Goal: Information Seeking & Learning: Learn about a topic

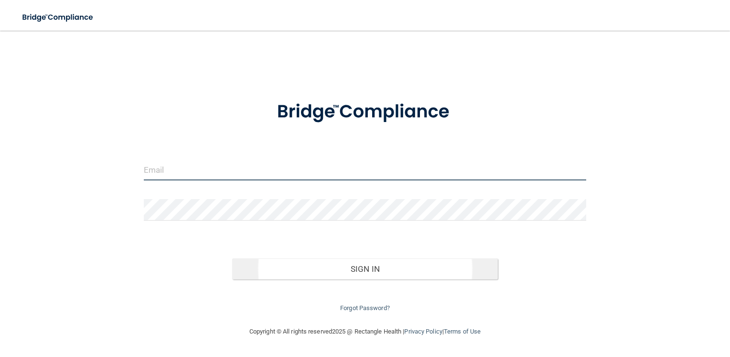
type input "[EMAIL_ADDRESS][DOMAIN_NAME]"
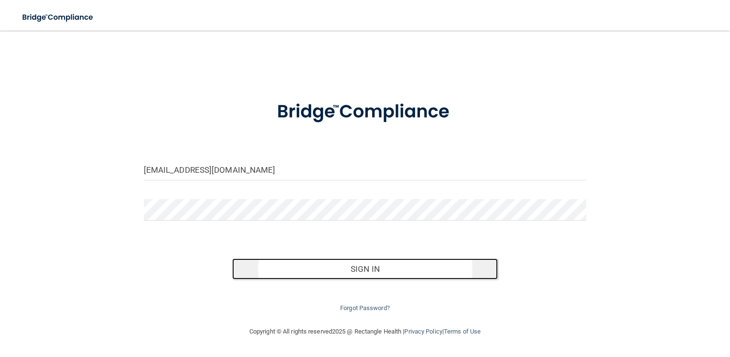
click at [351, 276] on button "Sign In" at bounding box center [365, 268] width 266 height 21
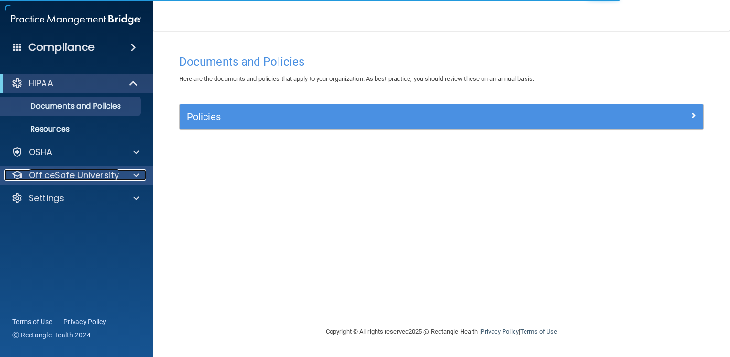
click at [68, 169] on p "OfficeSafe University" at bounding box center [74, 174] width 90 height 11
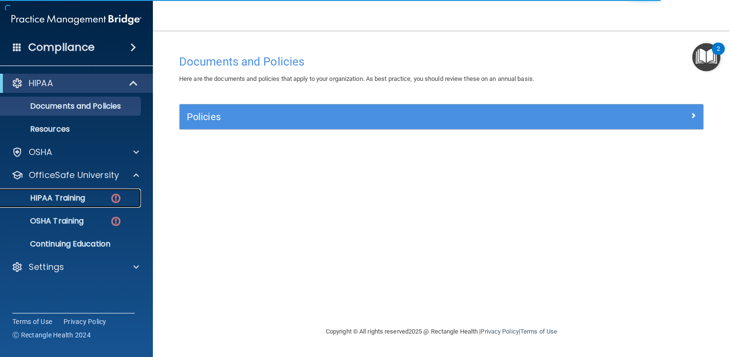
click at [67, 198] on p "HIPAA Training" at bounding box center [45, 198] width 79 height 10
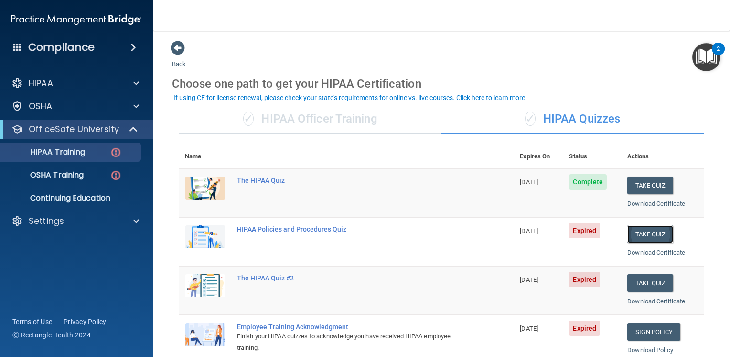
click at [649, 234] on button "Take Quiz" at bounding box center [651, 234] width 46 height 18
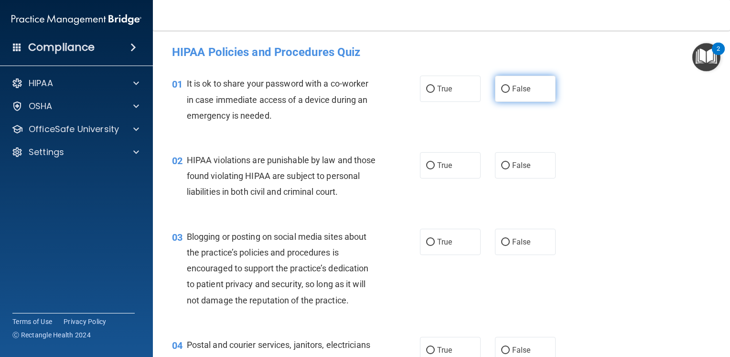
click at [512, 87] on span "False" at bounding box center [521, 88] width 19 height 9
click at [510, 87] on input "False" at bounding box center [505, 89] width 9 height 7
radio input "true"
click at [437, 165] on span "True" at bounding box center [444, 165] width 15 height 9
click at [434, 165] on input "True" at bounding box center [430, 165] width 9 height 7
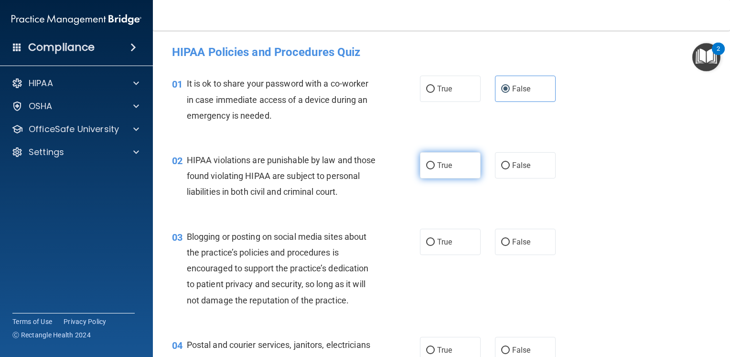
radio input "true"
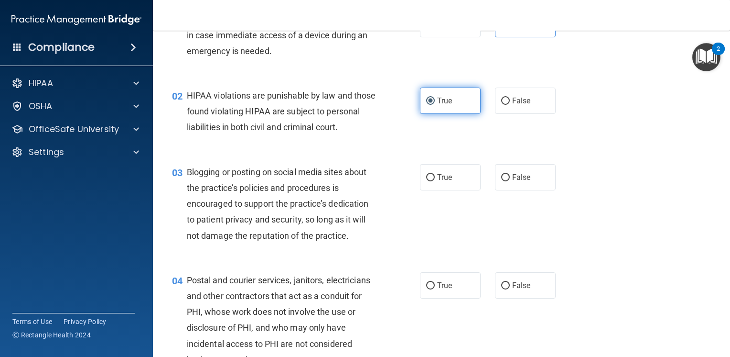
scroll to position [96, 0]
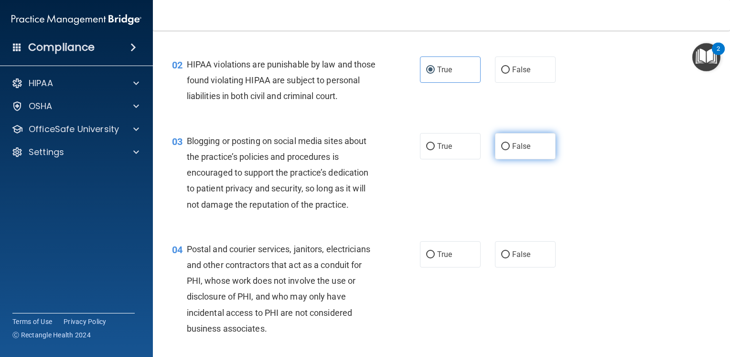
click at [506, 154] on label "False" at bounding box center [525, 146] width 61 height 26
click at [506, 150] on input "False" at bounding box center [505, 146] width 9 height 7
radio input "true"
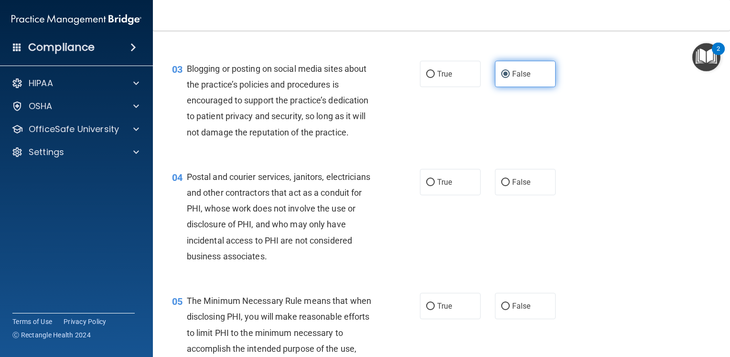
scroll to position [191, 0]
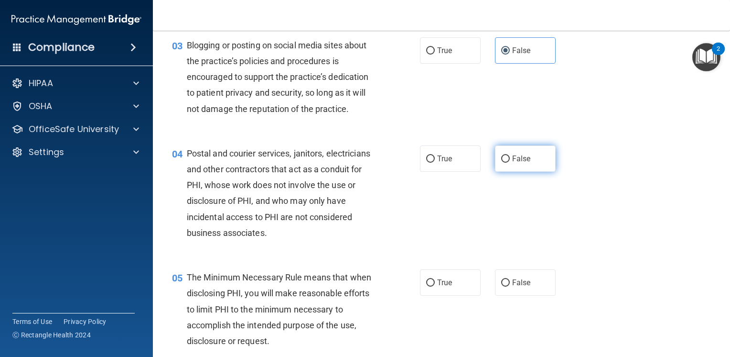
click at [495, 172] on label "False" at bounding box center [525, 158] width 61 height 26
click at [501, 163] on input "False" at bounding box center [505, 158] width 9 height 7
radio input "true"
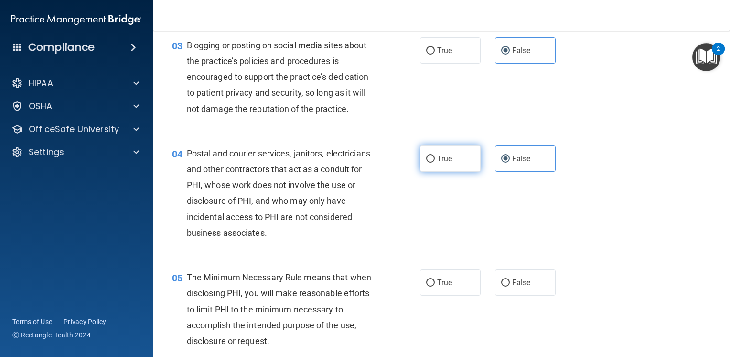
click at [441, 172] on label "True" at bounding box center [450, 158] width 61 height 26
click at [435, 163] on input "True" at bounding box center [430, 158] width 9 height 7
radio input "true"
radio input "false"
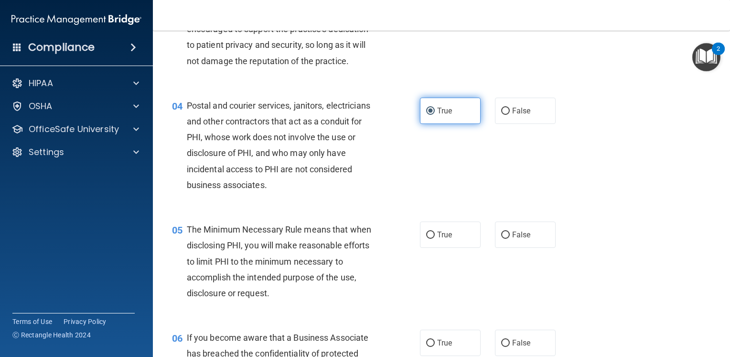
scroll to position [287, 0]
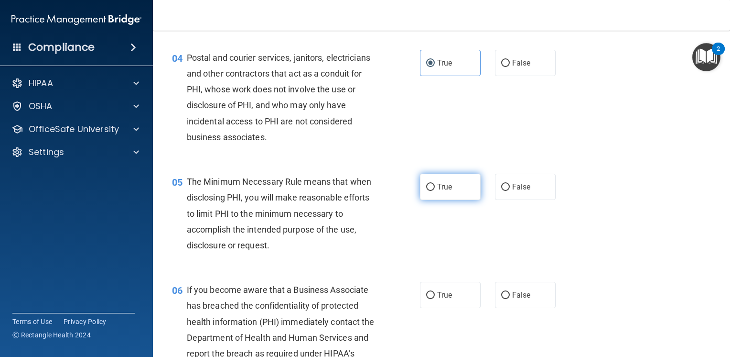
click at [437, 191] on span "True" at bounding box center [444, 186] width 15 height 9
click at [435, 191] on input "True" at bounding box center [430, 187] width 9 height 7
radio input "true"
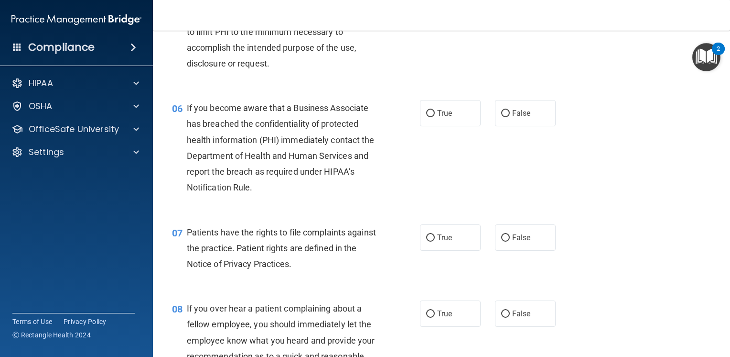
scroll to position [478, 0]
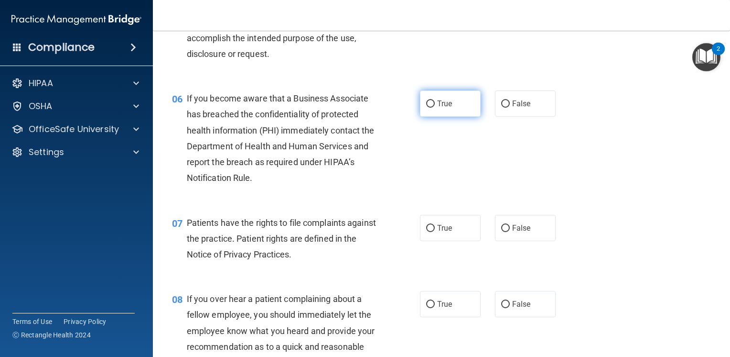
click at [438, 117] on label "True" at bounding box center [450, 103] width 61 height 26
click at [435, 108] on input "True" at bounding box center [430, 103] width 9 height 7
radio input "true"
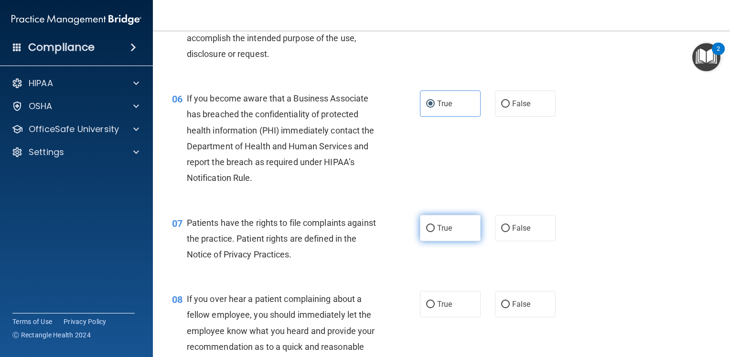
click at [442, 232] on span "True" at bounding box center [444, 227] width 15 height 9
click at [435, 232] on input "True" at bounding box center [430, 228] width 9 height 7
radio input "true"
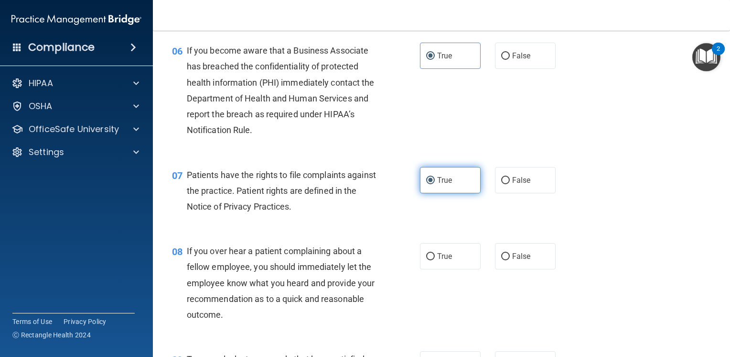
scroll to position [574, 0]
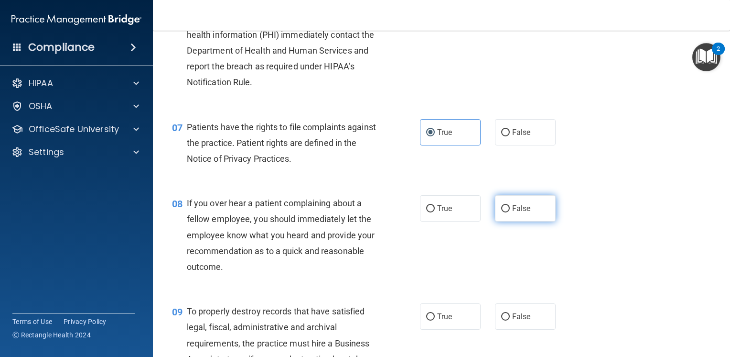
click at [496, 221] on label "False" at bounding box center [525, 208] width 61 height 26
click at [501, 212] on input "False" at bounding box center [505, 208] width 9 height 7
radio input "true"
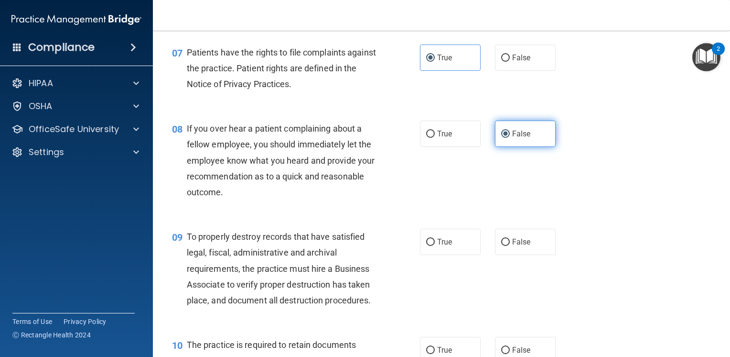
scroll to position [669, 0]
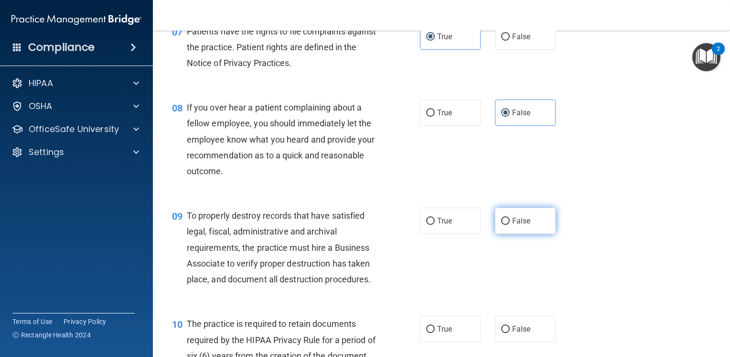
click at [499, 231] on label "False" at bounding box center [525, 220] width 61 height 26
click at [501, 225] on input "False" at bounding box center [505, 220] width 9 height 7
radio input "true"
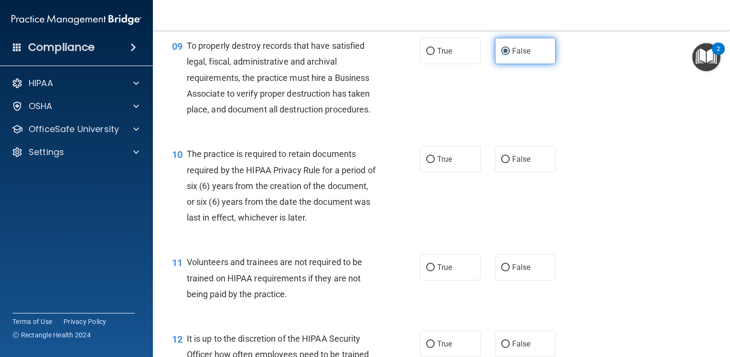
scroll to position [860, 0]
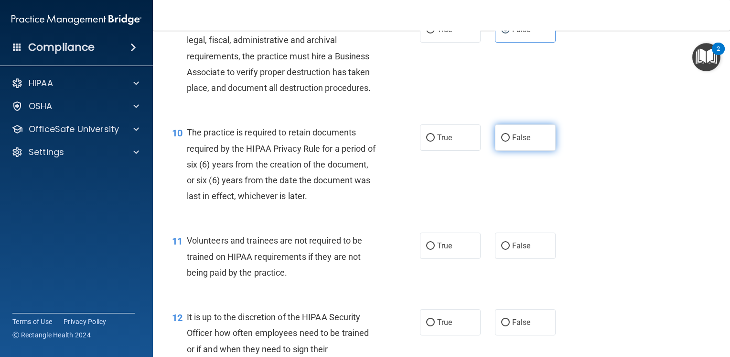
click at [502, 151] on label "False" at bounding box center [525, 137] width 61 height 26
click at [502, 141] on input "False" at bounding box center [505, 137] width 9 height 7
radio input "true"
click at [501, 250] on input "False" at bounding box center [505, 245] width 9 height 7
radio input "true"
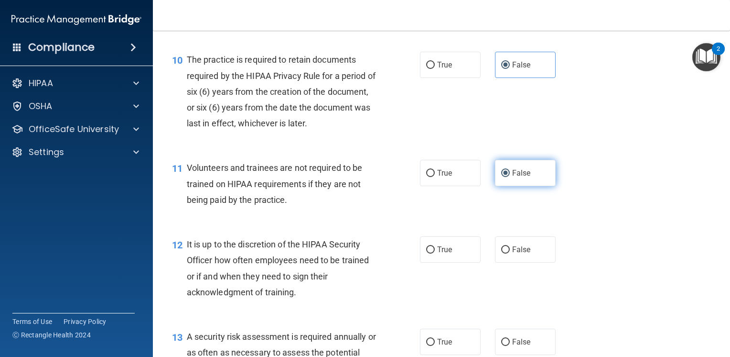
scroll to position [956, 0]
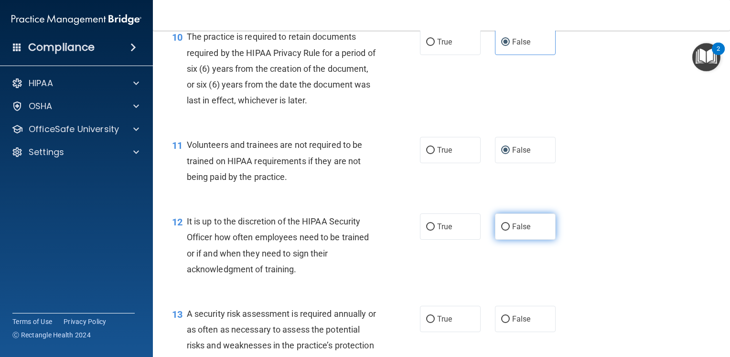
click at [501, 230] on input "False" at bounding box center [505, 226] width 9 height 7
radio input "true"
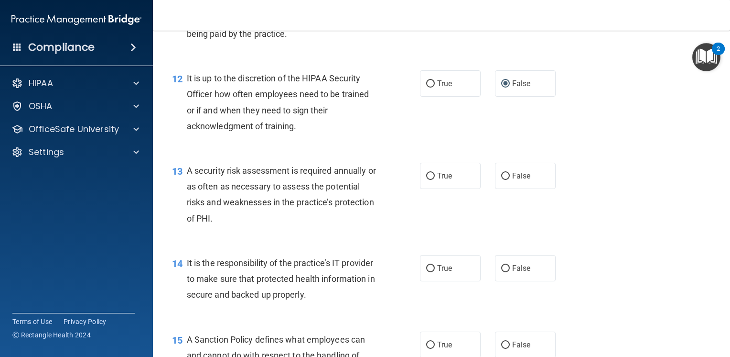
scroll to position [1099, 0]
click at [445, 180] on span "True" at bounding box center [444, 175] width 15 height 9
click at [435, 179] on input "True" at bounding box center [430, 175] width 9 height 7
radio input "true"
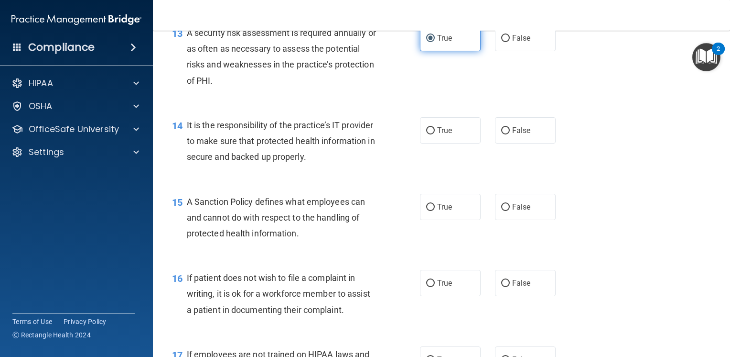
scroll to position [1243, 0]
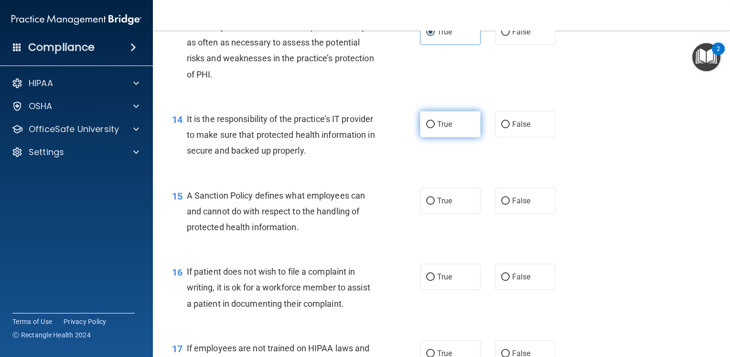
click at [451, 137] on label "True" at bounding box center [450, 124] width 61 height 26
click at [435, 128] on input "True" at bounding box center [430, 124] width 9 height 7
radio input "true"
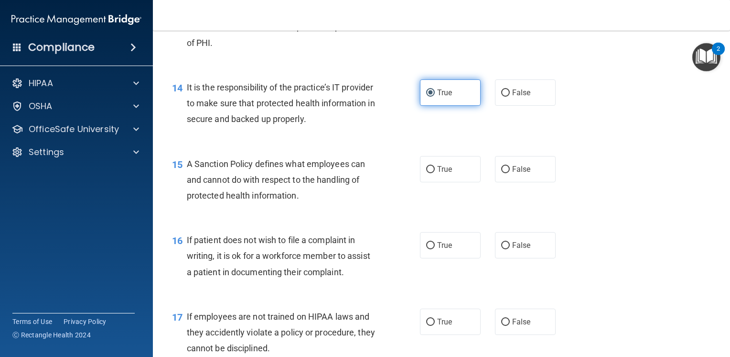
scroll to position [1291, 0]
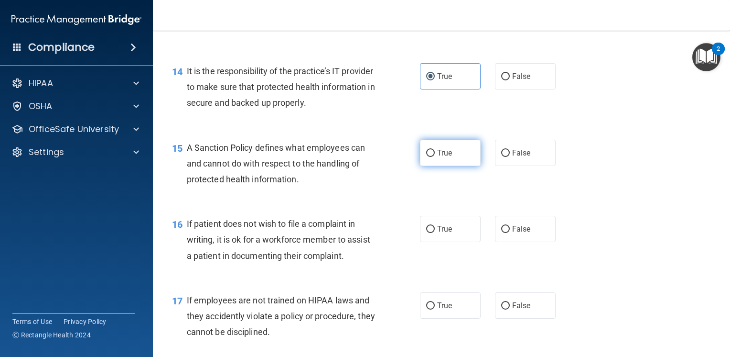
click at [446, 157] on span "True" at bounding box center [444, 152] width 15 height 9
click at [435, 157] on input "True" at bounding box center [430, 153] width 9 height 7
radio input "true"
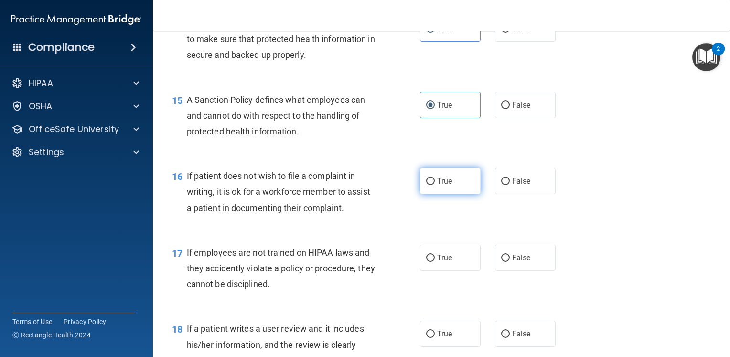
click at [445, 194] on label "True" at bounding box center [450, 181] width 61 height 26
click at [435, 185] on input "True" at bounding box center [430, 181] width 9 height 7
radio input "true"
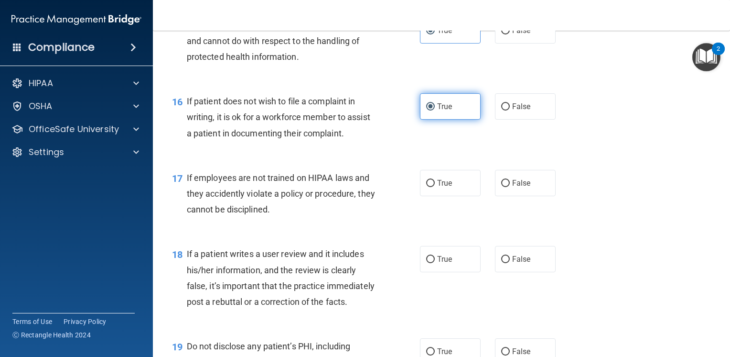
scroll to position [1434, 0]
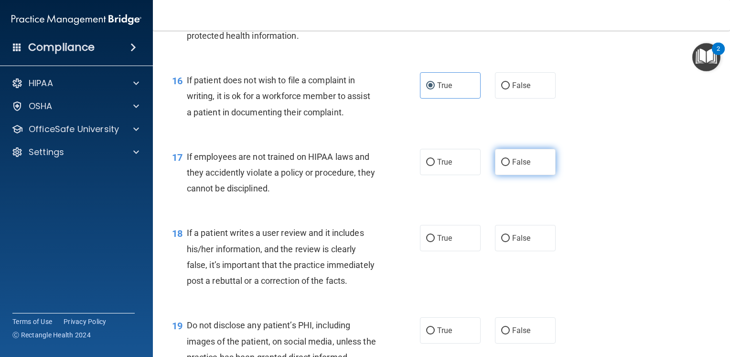
click at [520, 175] on label "False" at bounding box center [525, 162] width 61 height 26
click at [510, 166] on input "False" at bounding box center [505, 162] width 9 height 7
radio input "true"
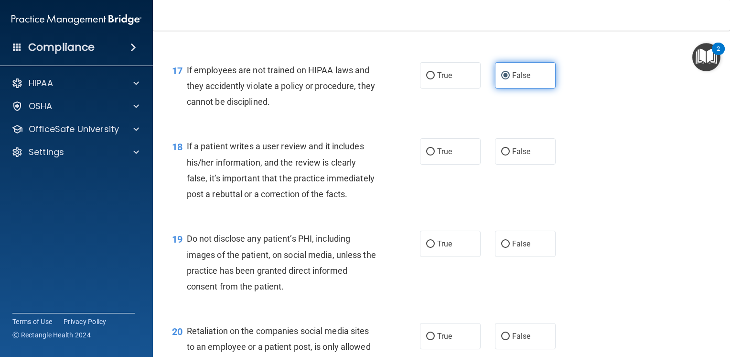
scroll to position [1530, 0]
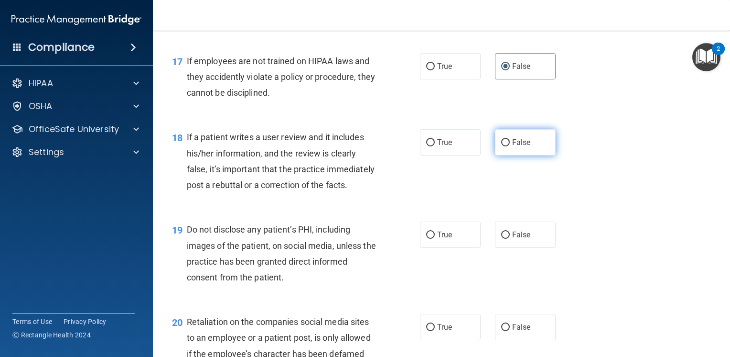
click at [512, 147] on span "False" at bounding box center [521, 142] width 19 height 9
click at [510, 146] on input "False" at bounding box center [505, 142] width 9 height 7
radio input "true"
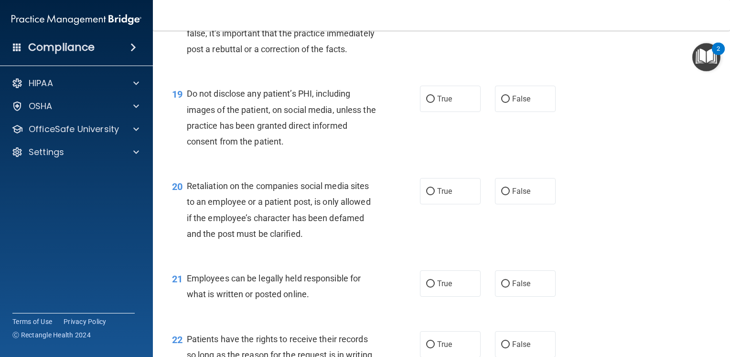
scroll to position [1673, 0]
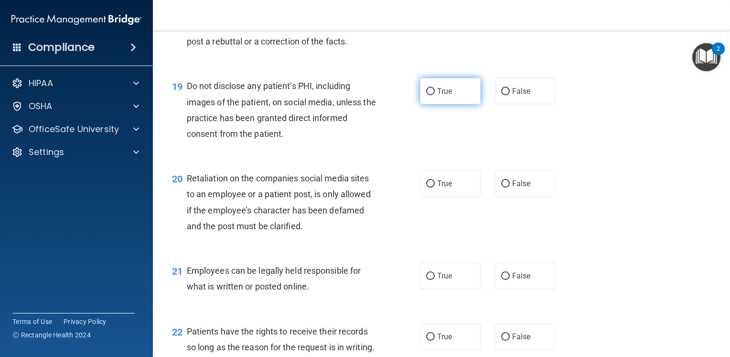
click at [426, 95] on input "True" at bounding box center [430, 91] width 9 height 7
radio input "true"
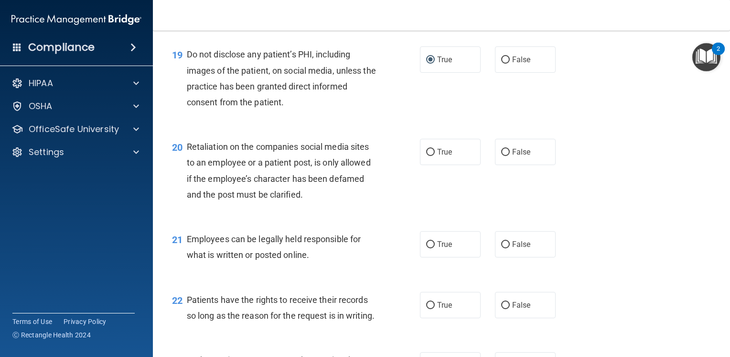
scroll to position [1721, 0]
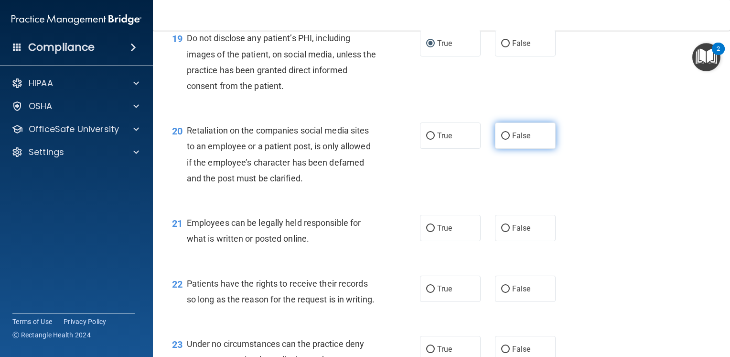
click at [535, 149] on label "False" at bounding box center [525, 135] width 61 height 26
click at [510, 140] on input "False" at bounding box center [505, 135] width 9 height 7
radio input "true"
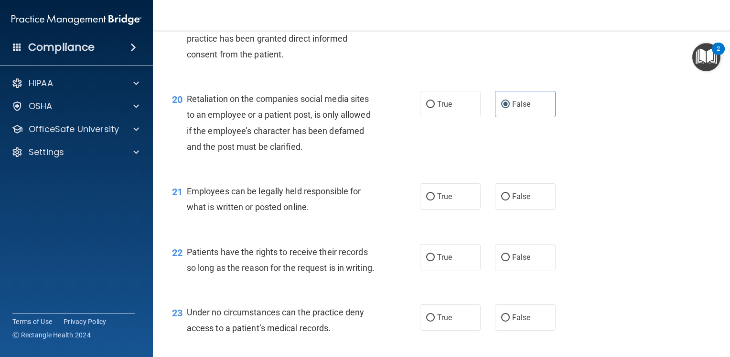
scroll to position [1768, 0]
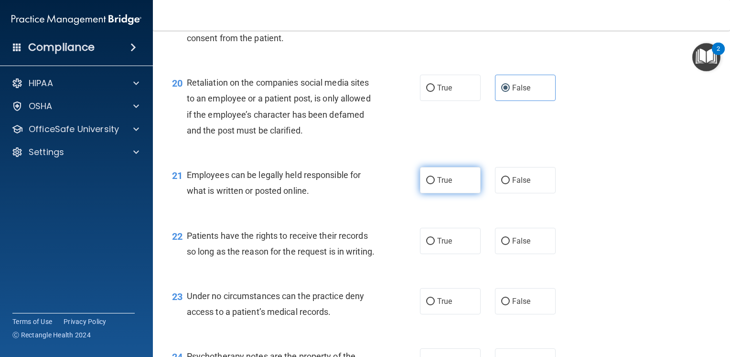
click at [453, 193] on label "True" at bounding box center [450, 180] width 61 height 26
click at [435, 184] on input "True" at bounding box center [430, 180] width 9 height 7
radio input "true"
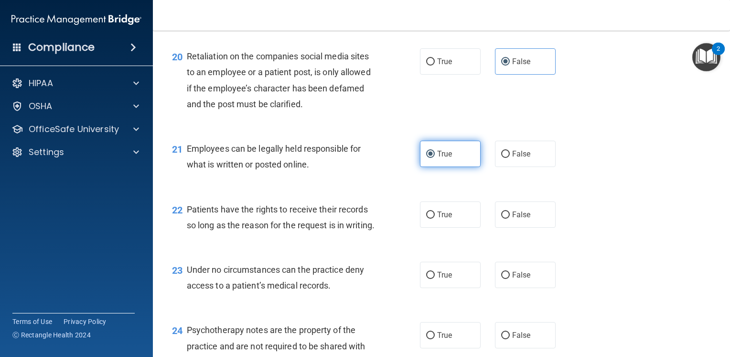
scroll to position [1816, 0]
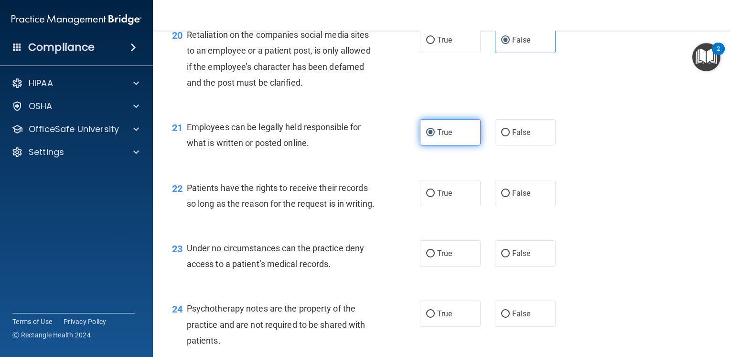
click at [453, 206] on label "True" at bounding box center [450, 193] width 61 height 26
click at [435, 197] on input "True" at bounding box center [430, 193] width 9 height 7
radio input "true"
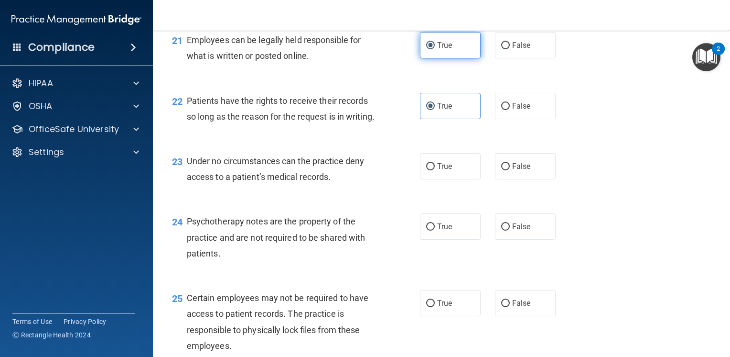
scroll to position [1912, 0]
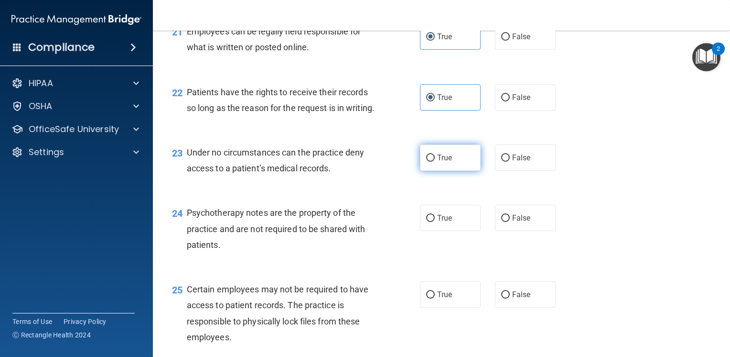
click at [447, 171] on label "True" at bounding box center [450, 157] width 61 height 26
click at [435, 162] on input "True" at bounding box center [430, 157] width 9 height 7
radio input "true"
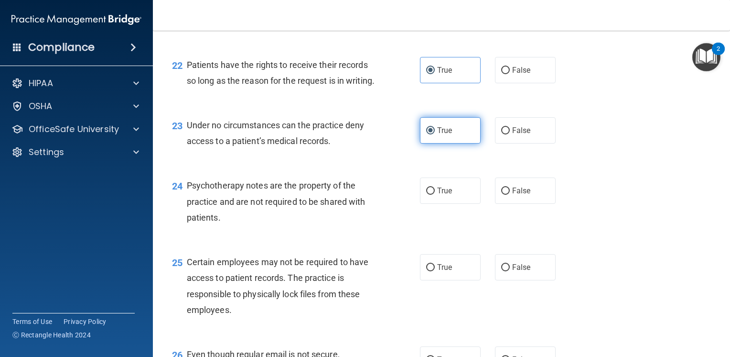
scroll to position [1960, 0]
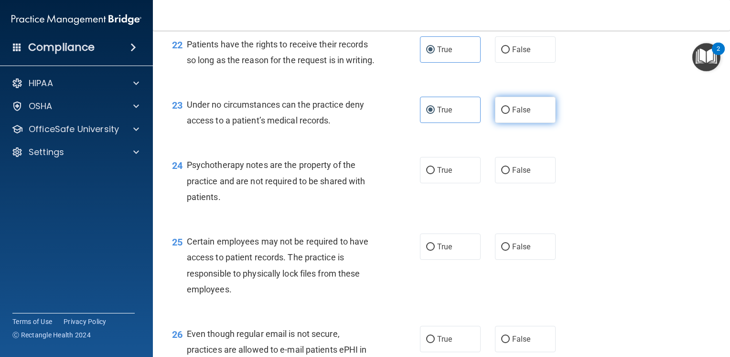
click at [533, 123] on label "False" at bounding box center [525, 110] width 61 height 26
click at [510, 114] on input "False" at bounding box center [505, 110] width 9 height 7
radio input "true"
radio input "false"
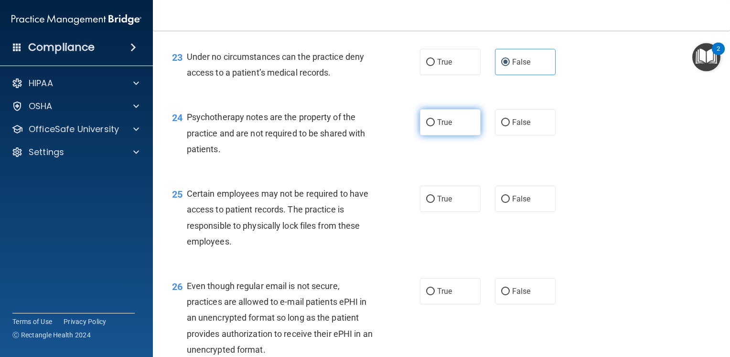
click at [460, 135] on label "True" at bounding box center [450, 122] width 61 height 26
click at [435, 126] on input "True" at bounding box center [430, 122] width 9 height 7
radio input "true"
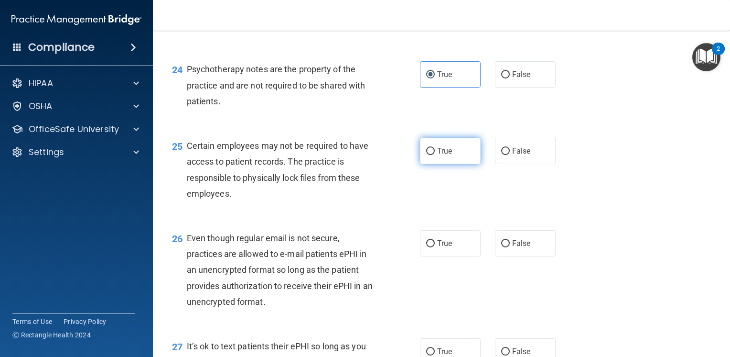
click at [453, 164] on label "True" at bounding box center [450, 151] width 61 height 26
click at [435, 155] on input "True" at bounding box center [430, 151] width 9 height 7
radio input "true"
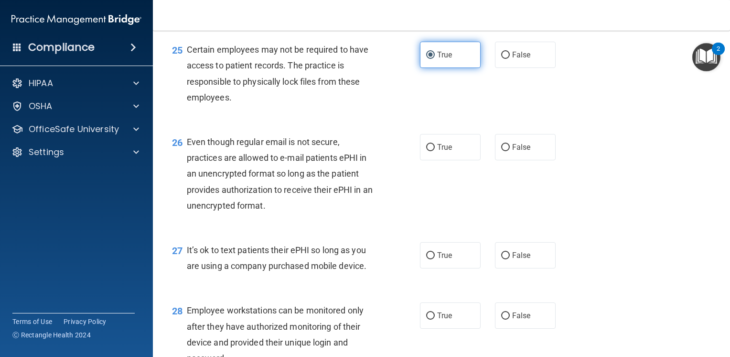
scroll to position [2199, 0]
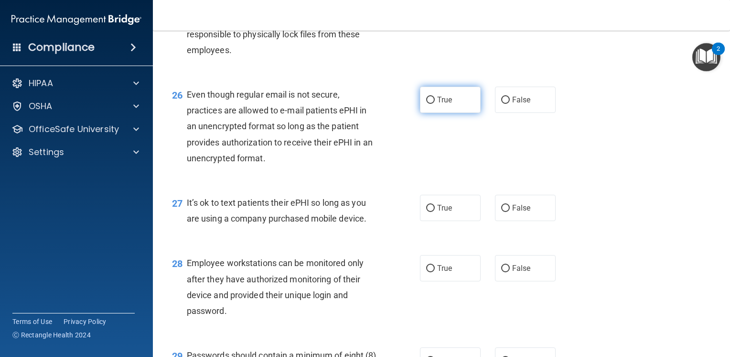
click at [441, 113] on label "True" at bounding box center [450, 100] width 61 height 26
click at [435, 104] on input "True" at bounding box center [430, 100] width 9 height 7
radio input "true"
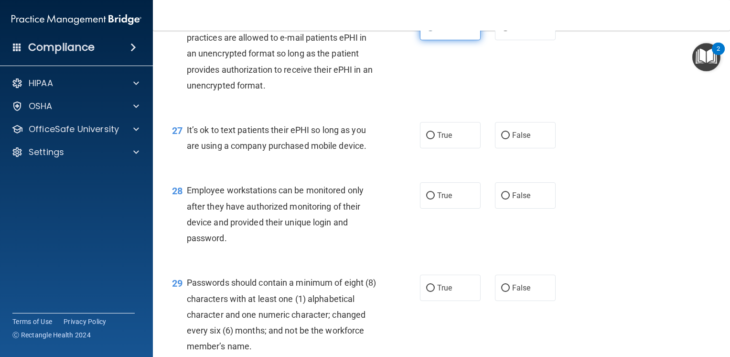
scroll to position [2342, 0]
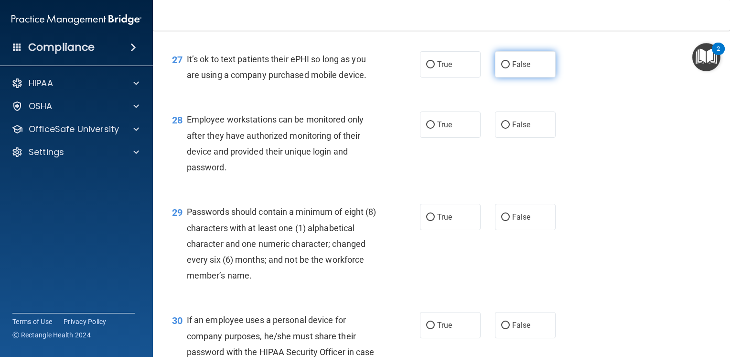
click at [501, 68] on input "False" at bounding box center [505, 64] width 9 height 7
radio input "true"
click at [501, 138] on label "False" at bounding box center [525, 124] width 61 height 26
click at [501, 129] on input "False" at bounding box center [505, 124] width 9 height 7
radio input "true"
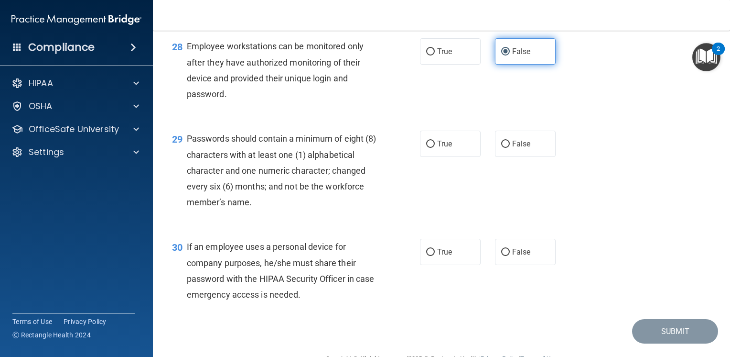
scroll to position [2438, 0]
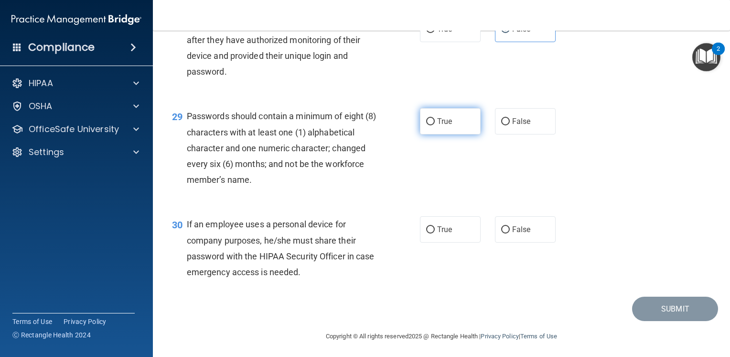
click at [450, 134] on label "True" at bounding box center [450, 121] width 61 height 26
click at [435, 125] on input "True" at bounding box center [430, 121] width 9 height 7
radio input "true"
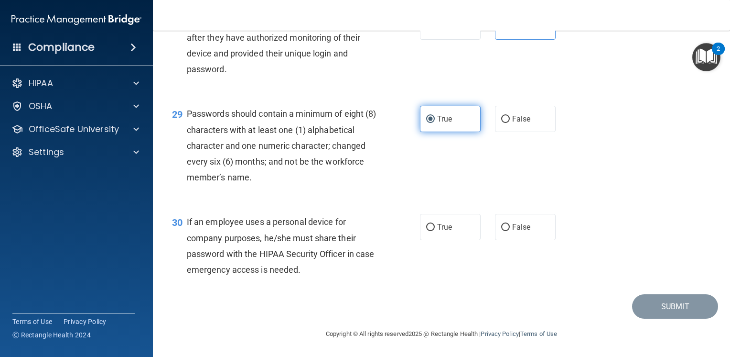
scroll to position [2487, 0]
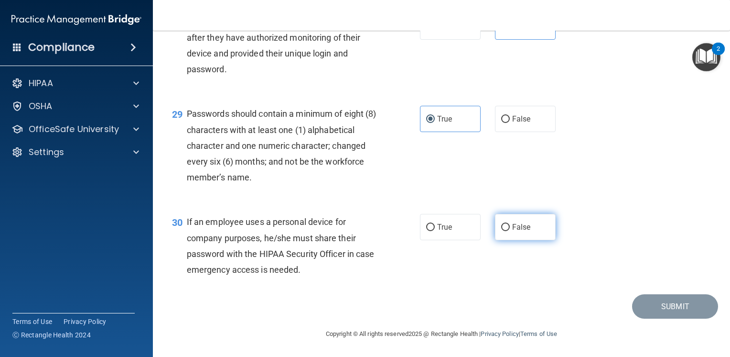
click at [526, 230] on span "False" at bounding box center [521, 226] width 19 height 9
click at [510, 230] on input "False" at bounding box center [505, 227] width 9 height 7
radio input "true"
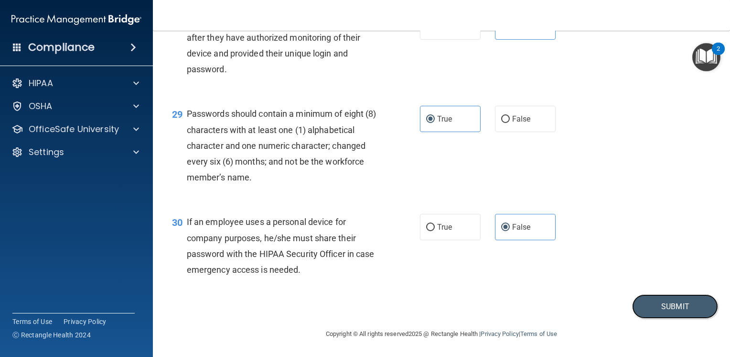
drag, startPoint x: 664, startPoint y: 309, endPoint x: 612, endPoint y: 275, distance: 61.9
click at [662, 309] on button "Submit" at bounding box center [675, 306] width 86 height 24
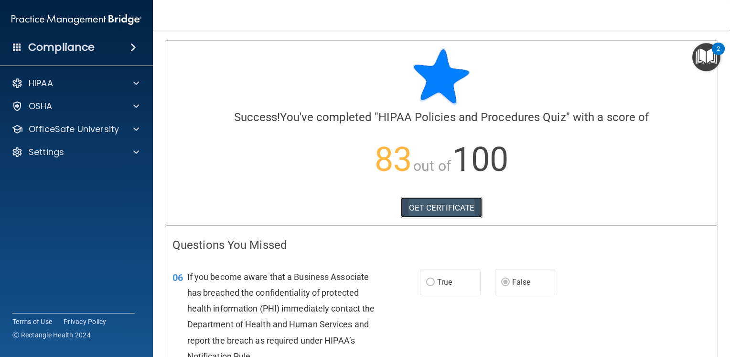
click at [451, 204] on link "GET CERTIFICATE" at bounding box center [442, 207] width 82 height 21
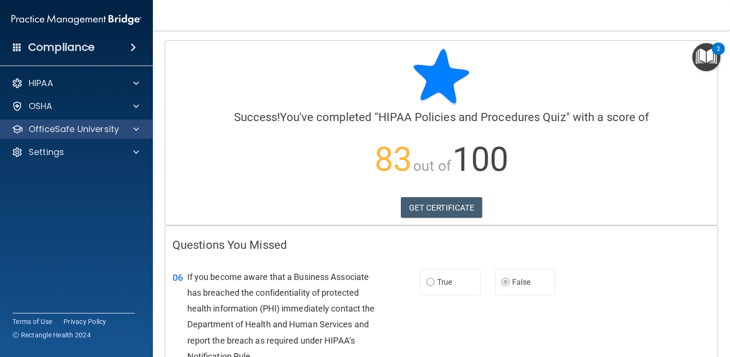
click at [98, 136] on div "OfficeSafe University" at bounding box center [76, 128] width 153 height 19
click at [100, 129] on p "OfficeSafe University" at bounding box center [74, 128] width 90 height 11
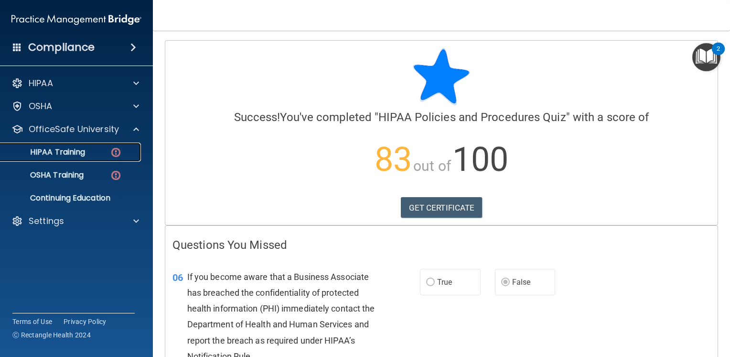
click at [85, 145] on link "HIPAA Training" at bounding box center [65, 151] width 151 height 19
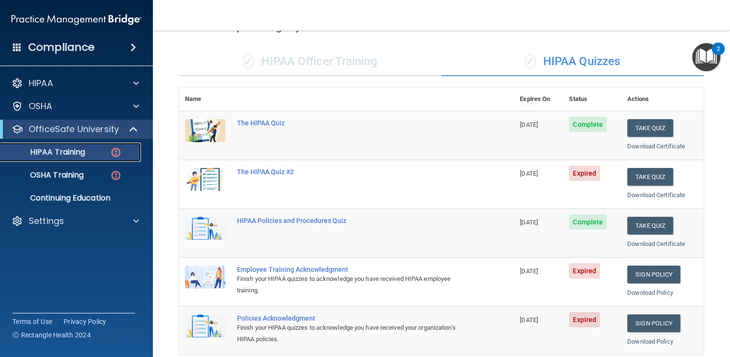
scroll to position [48, 0]
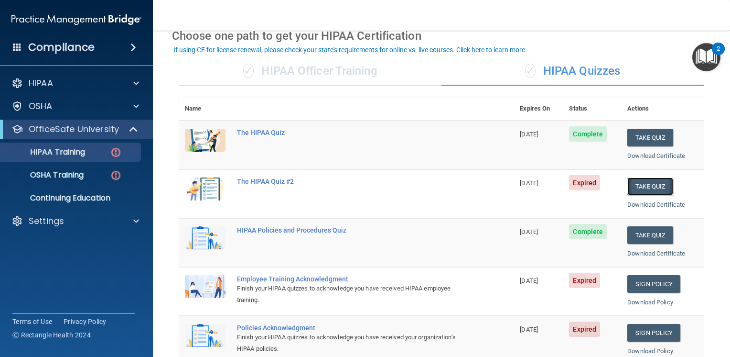
click at [631, 182] on button "Take Quiz" at bounding box center [651, 186] width 46 height 18
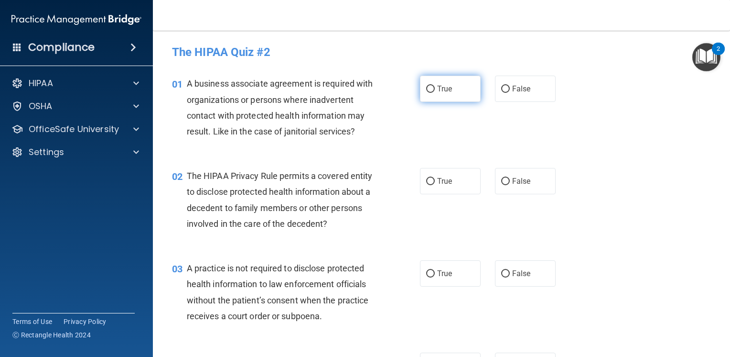
click at [426, 87] on input "True" at bounding box center [430, 89] width 9 height 7
radio input "true"
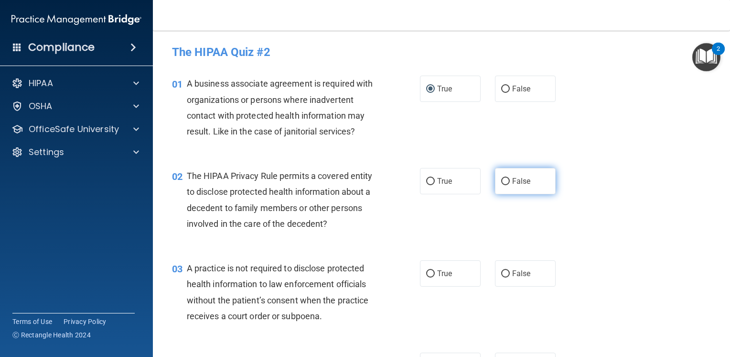
click at [506, 184] on label "False" at bounding box center [525, 181] width 61 height 26
click at [506, 184] on input "False" at bounding box center [505, 181] width 9 height 7
radio input "true"
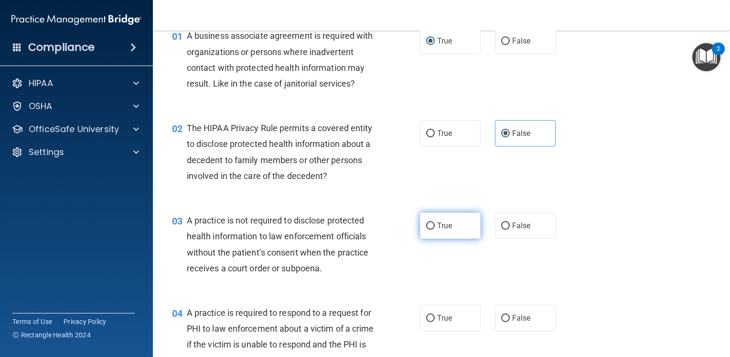
click at [450, 221] on label "True" at bounding box center [450, 225] width 61 height 26
click at [435, 222] on input "True" at bounding box center [430, 225] width 9 height 7
radio input "true"
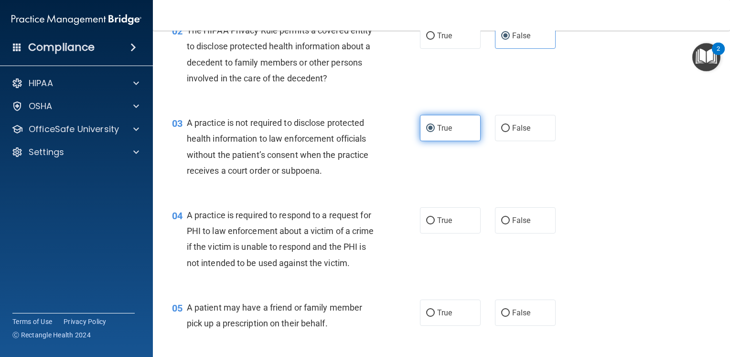
scroll to position [191, 0]
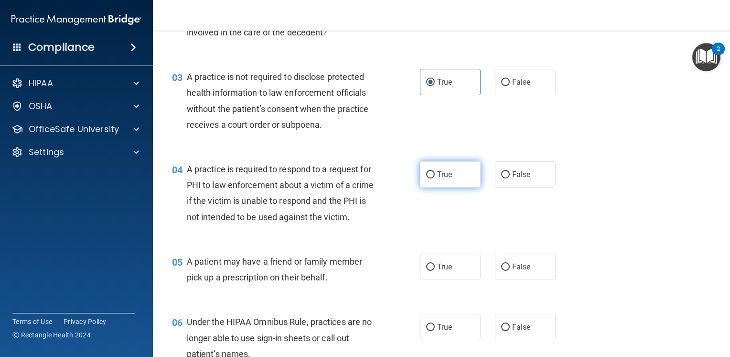
click at [456, 185] on label "True" at bounding box center [450, 174] width 61 height 26
click at [435, 178] on input "True" at bounding box center [430, 174] width 9 height 7
radio input "true"
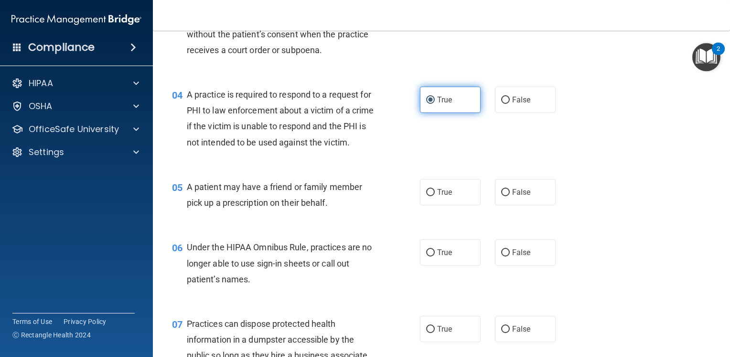
scroll to position [287, 0]
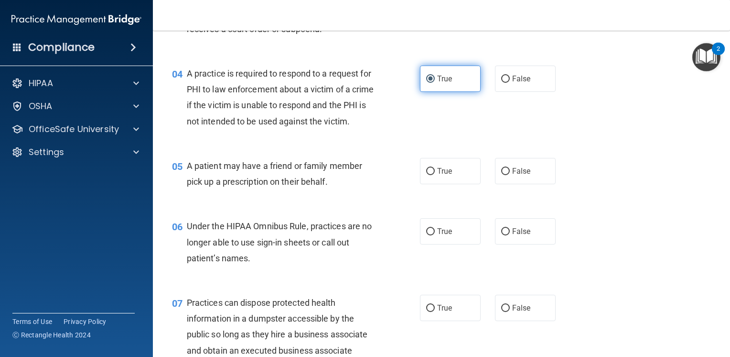
click at [456, 184] on label "True" at bounding box center [450, 171] width 61 height 26
click at [435, 175] on input "True" at bounding box center [430, 171] width 9 height 7
radio input "true"
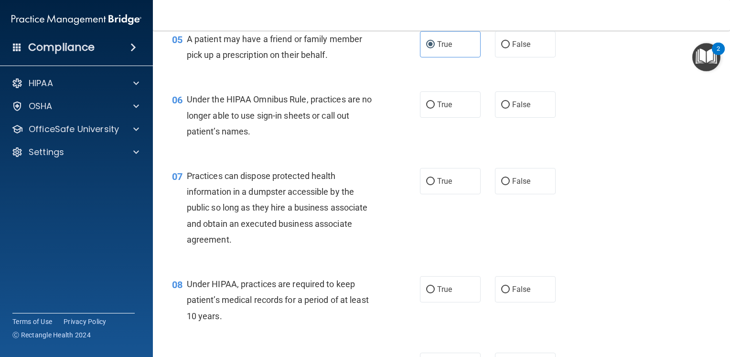
scroll to position [430, 0]
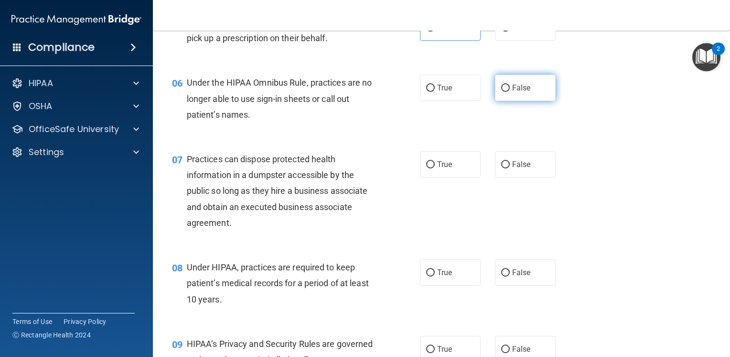
click at [530, 101] on label "False" at bounding box center [525, 88] width 61 height 26
click at [510, 92] on input "False" at bounding box center [505, 88] width 9 height 7
radio input "true"
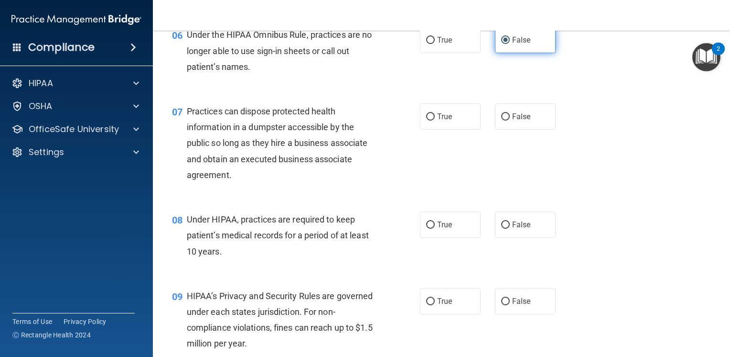
scroll to position [526, 0]
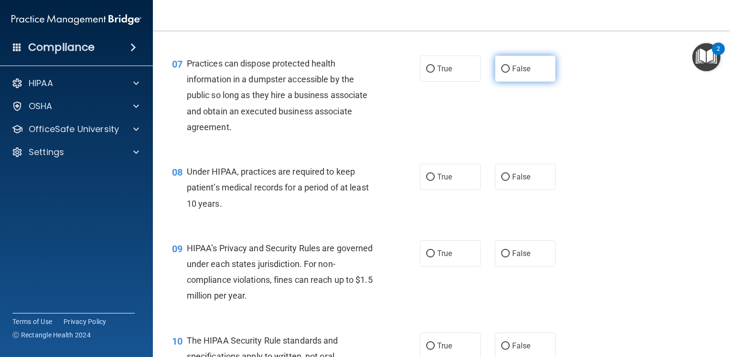
click at [522, 82] on label "False" at bounding box center [525, 68] width 61 height 26
click at [510, 73] on input "False" at bounding box center [505, 68] width 9 height 7
radio input "true"
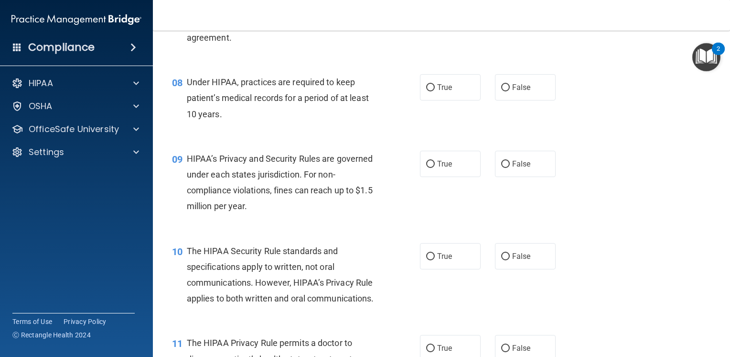
scroll to position [621, 0]
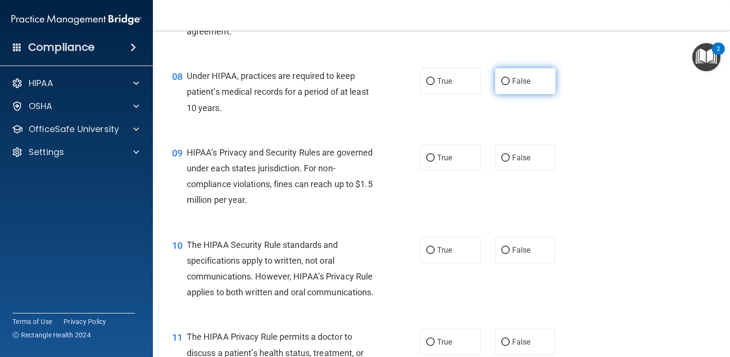
click at [521, 86] on span "False" at bounding box center [521, 80] width 19 height 9
click at [510, 85] on input "False" at bounding box center [505, 81] width 9 height 7
radio input "true"
click at [453, 171] on label "True" at bounding box center [450, 157] width 61 height 26
click at [435, 162] on input "True" at bounding box center [430, 157] width 9 height 7
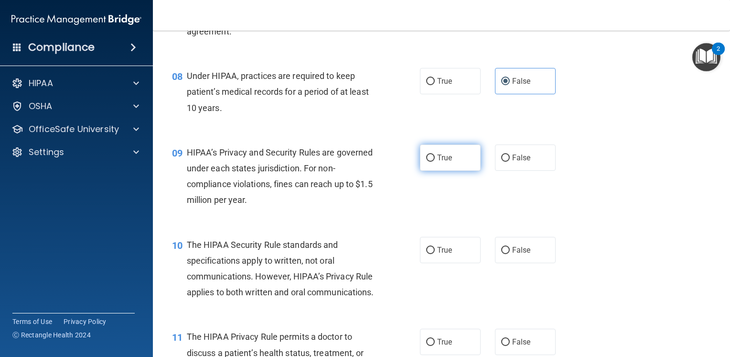
radio input "true"
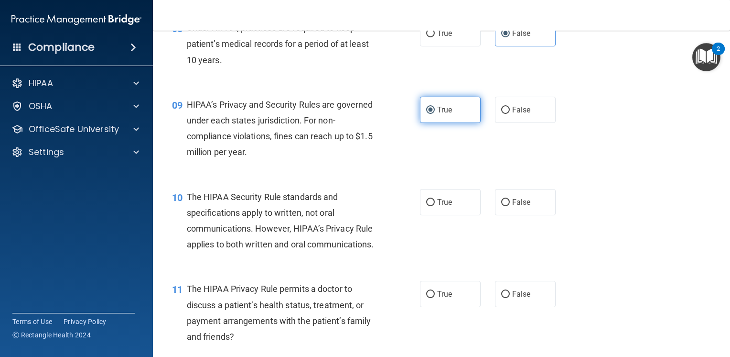
scroll to position [717, 0]
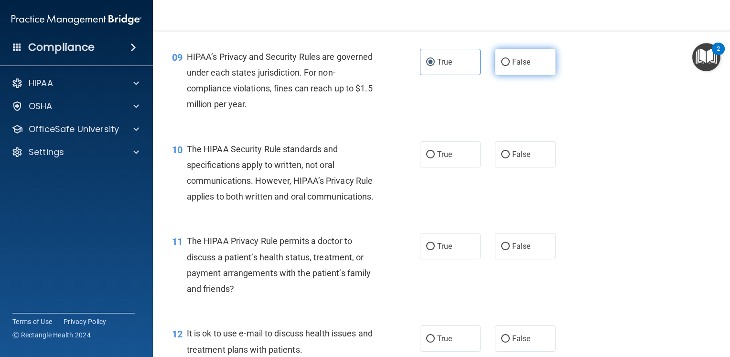
click at [526, 75] on label "False" at bounding box center [525, 62] width 61 height 26
click at [510, 66] on input "False" at bounding box center [505, 62] width 9 height 7
radio input "true"
radio input "false"
click at [442, 159] on span "True" at bounding box center [444, 154] width 15 height 9
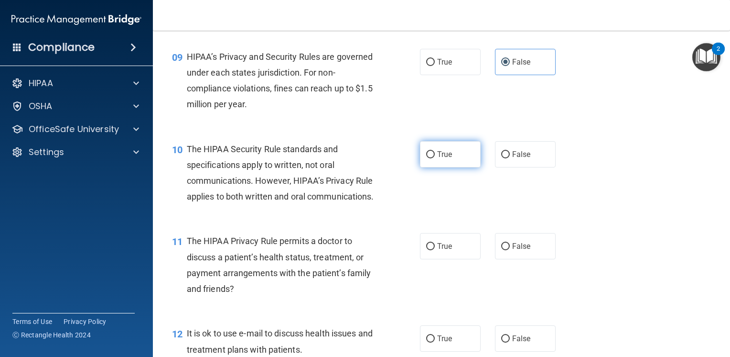
click at [435, 158] on input "True" at bounding box center [430, 154] width 9 height 7
radio input "true"
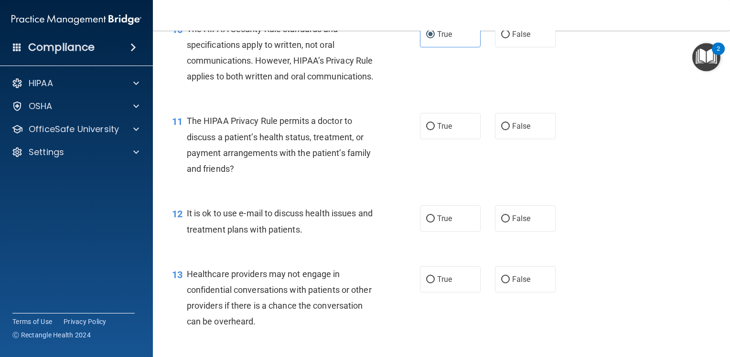
scroll to position [860, 0]
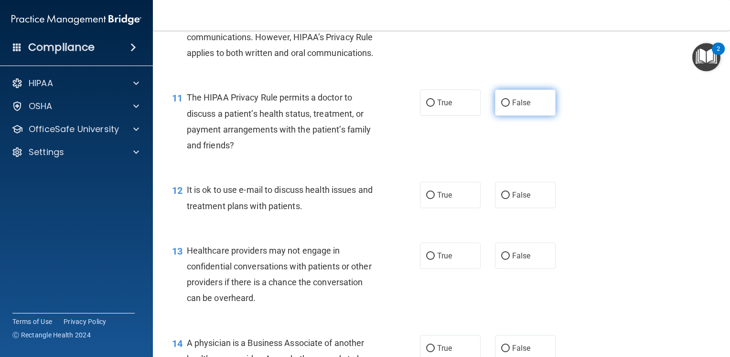
click at [503, 116] on label "False" at bounding box center [525, 102] width 61 height 26
click at [503, 107] on input "False" at bounding box center [505, 102] width 9 height 7
radio input "true"
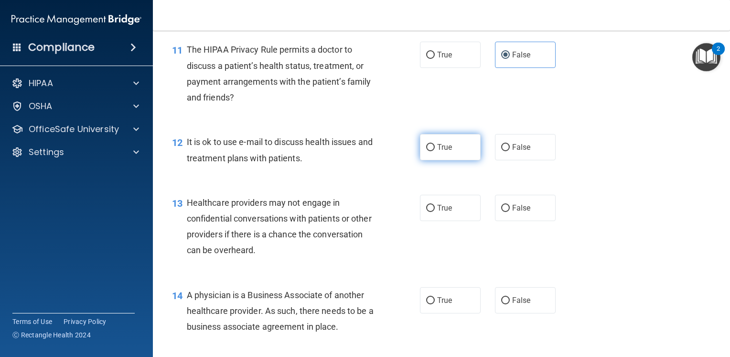
click at [434, 160] on label "True" at bounding box center [450, 147] width 61 height 26
click at [434, 151] on input "True" at bounding box center [430, 147] width 9 height 7
radio input "true"
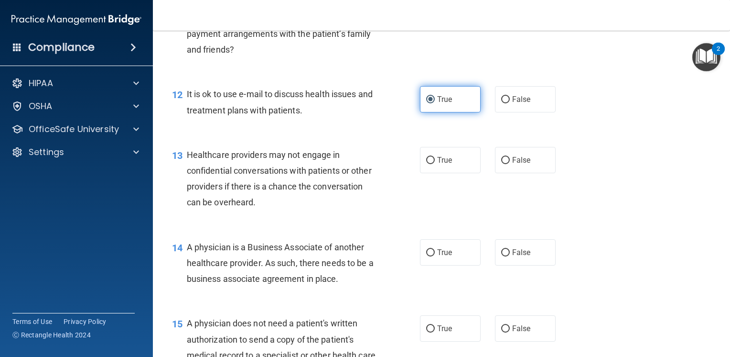
click at [434, 173] on label "True" at bounding box center [450, 160] width 61 height 26
click at [434, 164] on input "True" at bounding box center [430, 160] width 9 height 7
radio input "true"
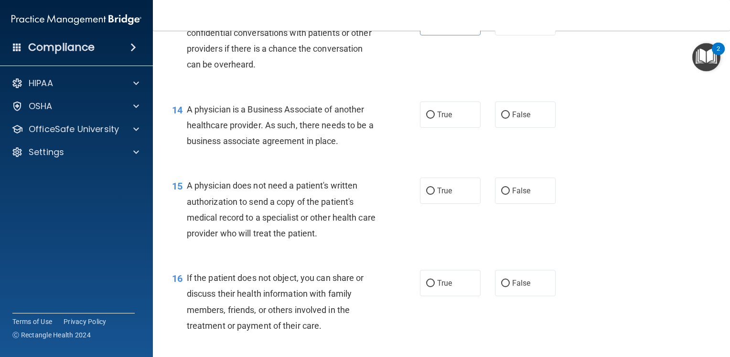
scroll to position [1099, 0]
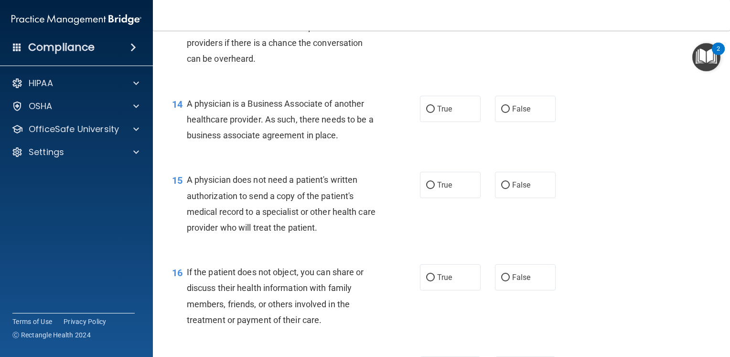
click at [512, 156] on div "14 A physician is a Business Associate of another healthcare provider. As such,…" at bounding box center [441, 122] width 553 height 76
click at [513, 122] on label "False" at bounding box center [525, 109] width 61 height 26
click at [510, 113] on input "False" at bounding box center [505, 109] width 9 height 7
radio input "true"
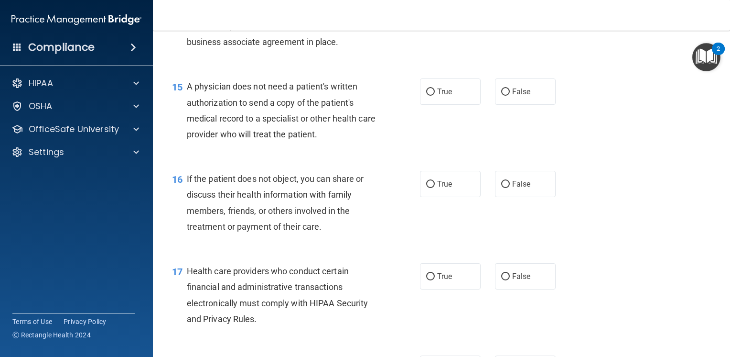
scroll to position [1195, 0]
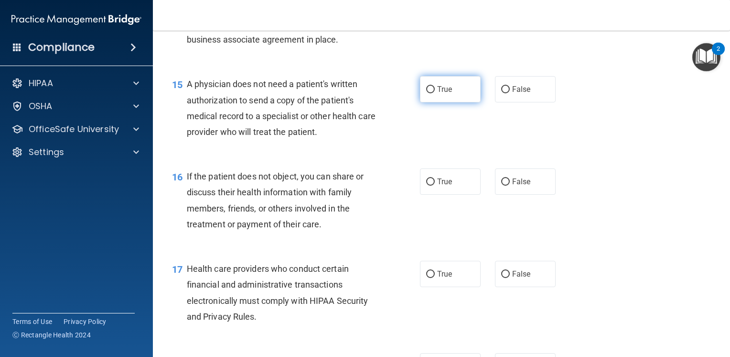
click at [451, 102] on label "True" at bounding box center [450, 89] width 61 height 26
click at [435, 93] on input "True" at bounding box center [430, 89] width 9 height 7
radio input "true"
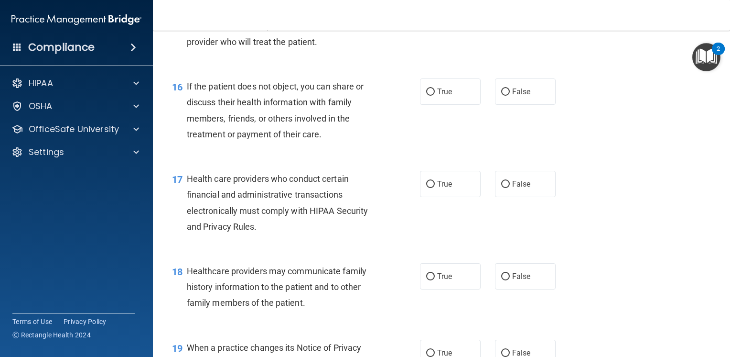
scroll to position [1291, 0]
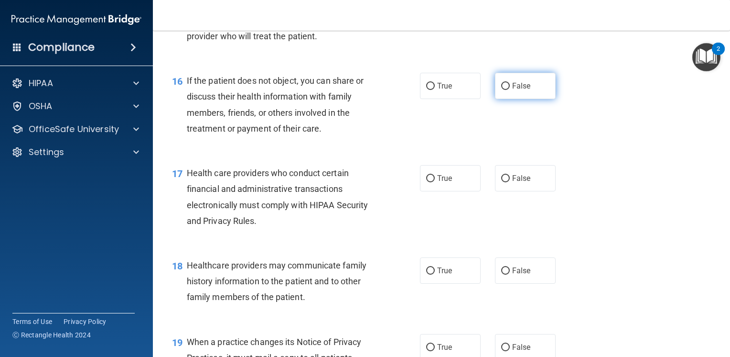
click at [512, 90] on span "False" at bounding box center [521, 85] width 19 height 9
click at [509, 90] on input "False" at bounding box center [505, 86] width 9 height 7
radio input "true"
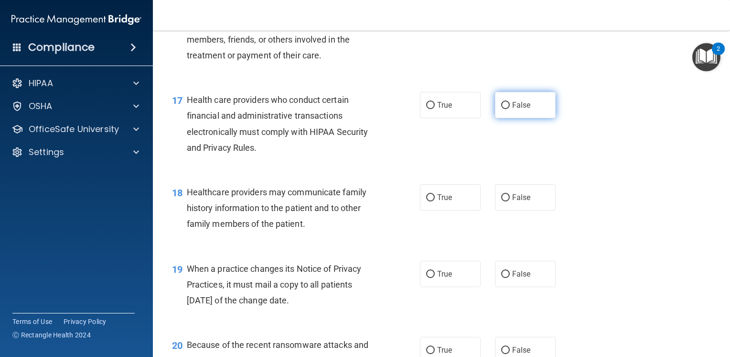
scroll to position [1386, 0]
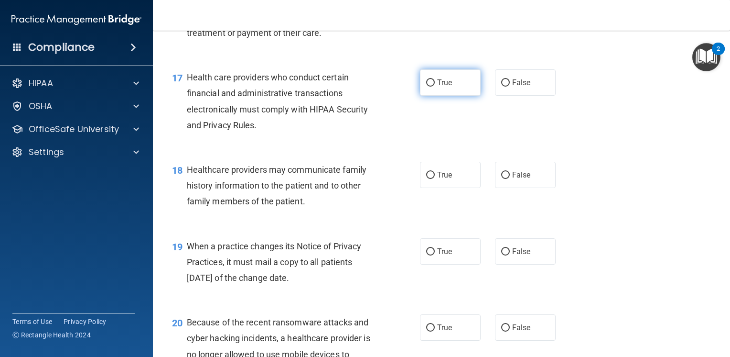
click at [444, 96] on label "True" at bounding box center [450, 82] width 61 height 26
click at [435, 87] on input "True" at bounding box center [430, 82] width 9 height 7
radio input "true"
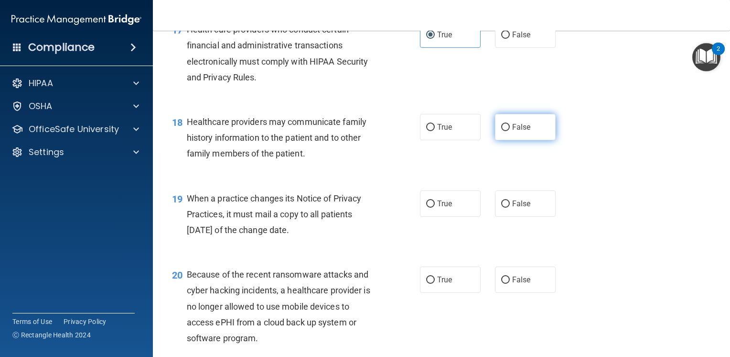
click at [505, 140] on label "False" at bounding box center [525, 127] width 61 height 26
click at [505, 131] on input "False" at bounding box center [505, 127] width 9 height 7
radio input "true"
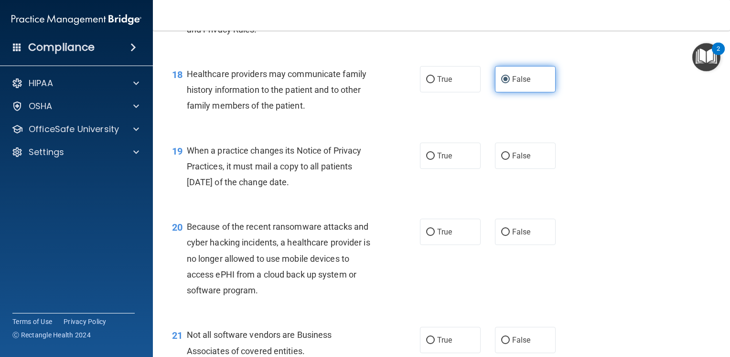
scroll to position [1530, 0]
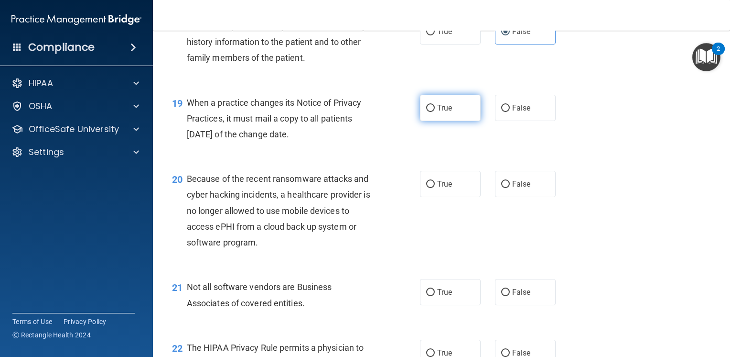
click at [442, 121] on label "True" at bounding box center [450, 108] width 61 height 26
click at [435, 112] on input "True" at bounding box center [430, 108] width 9 height 7
radio input "true"
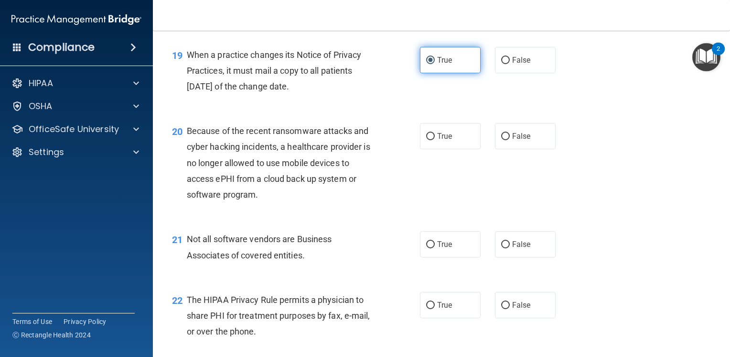
scroll to position [1625, 0]
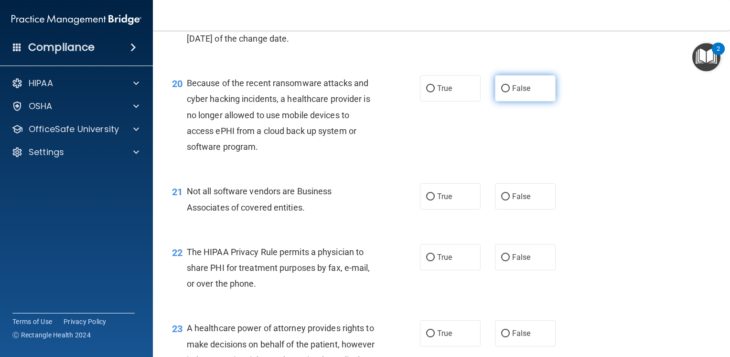
click at [510, 101] on label "False" at bounding box center [525, 88] width 61 height 26
click at [510, 92] on input "False" at bounding box center [505, 88] width 9 height 7
radio input "true"
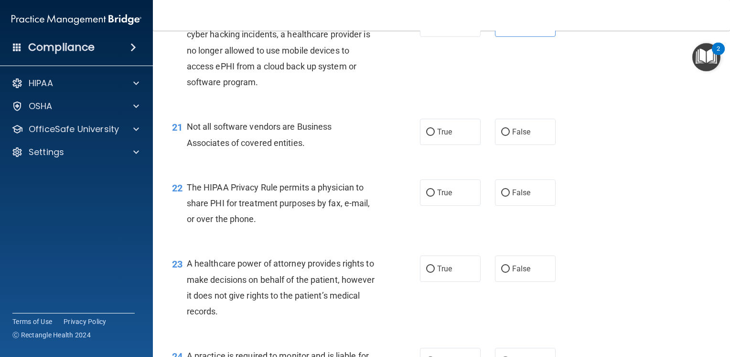
scroll to position [1721, 0]
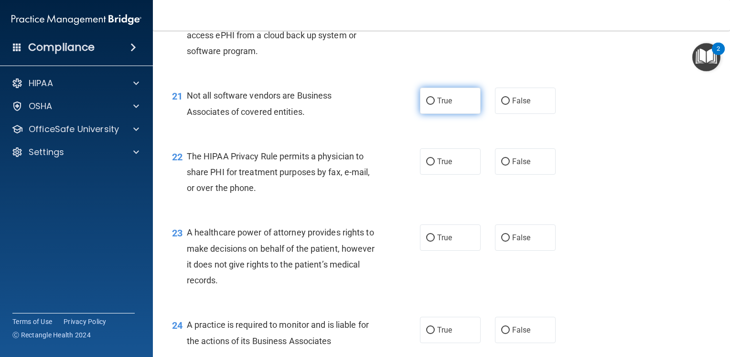
click at [447, 105] on span "True" at bounding box center [444, 100] width 15 height 9
click at [435, 105] on input "True" at bounding box center [430, 101] width 9 height 7
radio input "true"
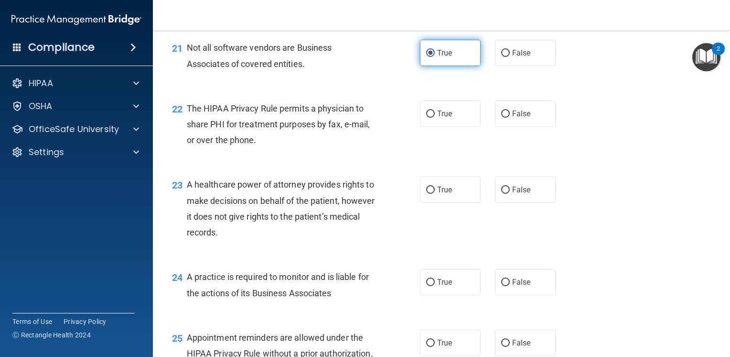
scroll to position [1816, 0]
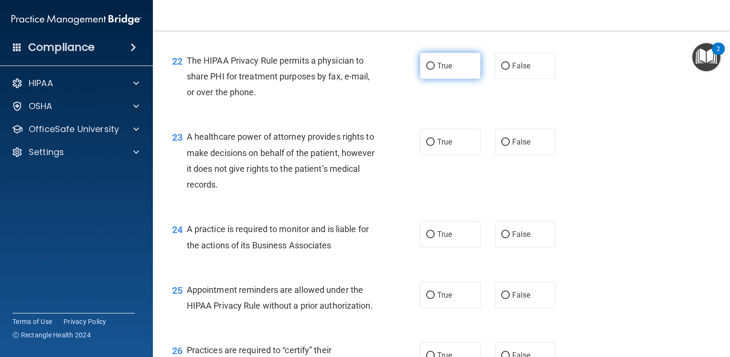
click at [446, 79] on label "True" at bounding box center [450, 66] width 61 height 26
click at [435, 70] on input "True" at bounding box center [430, 66] width 9 height 7
radio input "true"
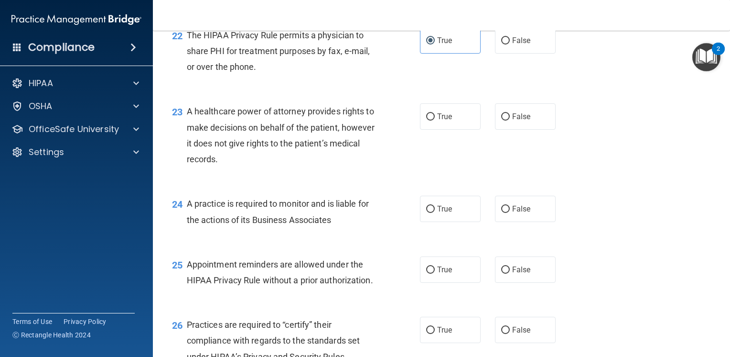
scroll to position [1864, 0]
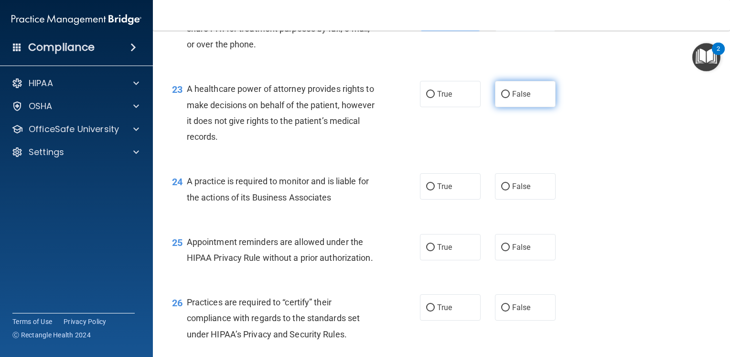
click at [521, 107] on label "False" at bounding box center [525, 94] width 61 height 26
click at [510, 98] on input "False" at bounding box center [505, 94] width 9 height 7
radio input "true"
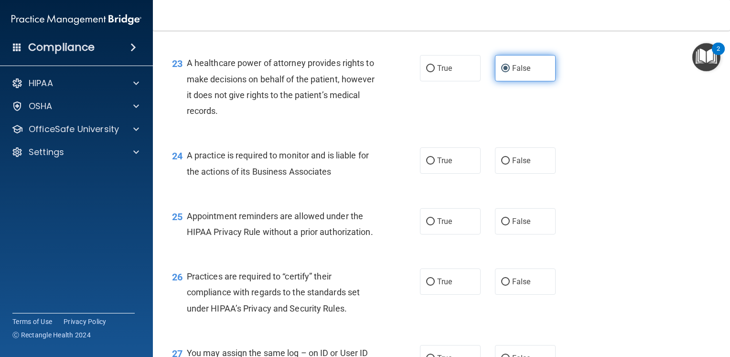
scroll to position [1912, 0]
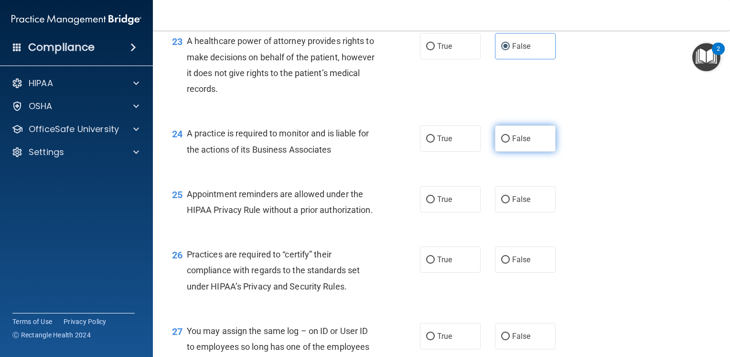
click at [509, 152] on label "False" at bounding box center [525, 138] width 61 height 26
click at [509, 142] on input "False" at bounding box center [505, 138] width 9 height 7
radio input "true"
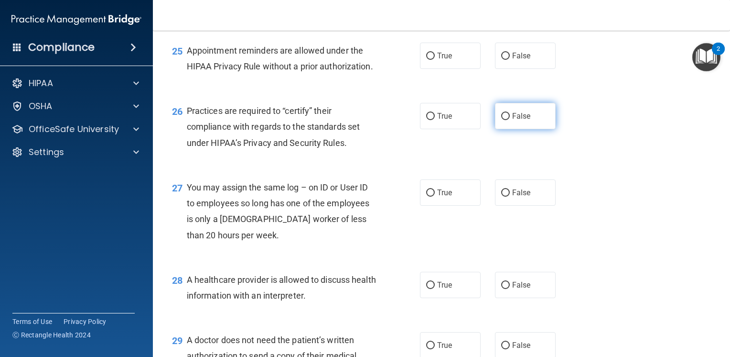
scroll to position [2007, 0]
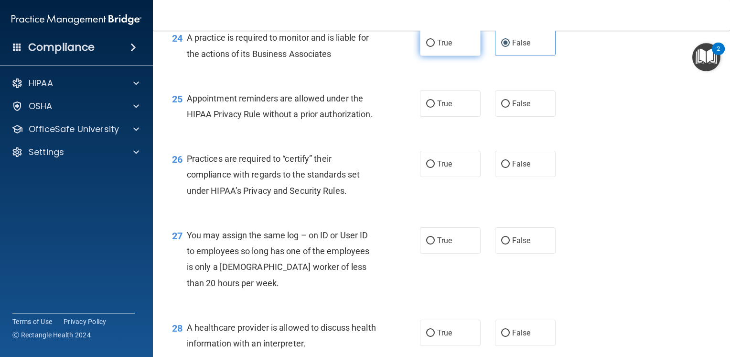
click at [452, 56] on label "True" at bounding box center [450, 43] width 61 height 26
click at [435, 47] on input "True" at bounding box center [430, 43] width 9 height 7
radio input "true"
radio input "false"
click at [461, 117] on label "True" at bounding box center [450, 103] width 61 height 26
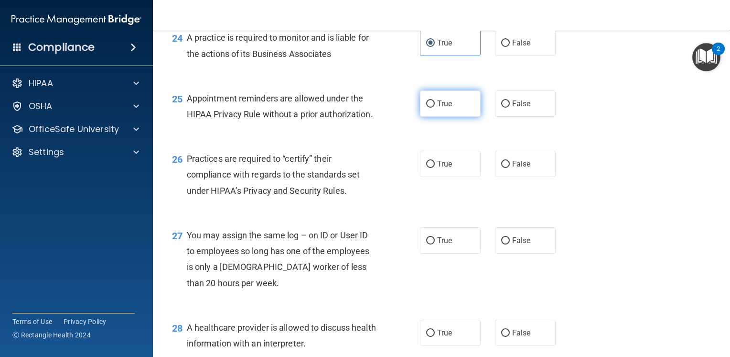
click at [435, 108] on input "True" at bounding box center [430, 103] width 9 height 7
radio input "true"
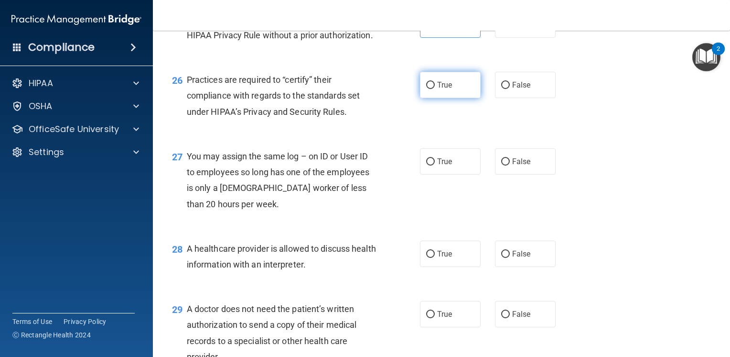
scroll to position [2103, 0]
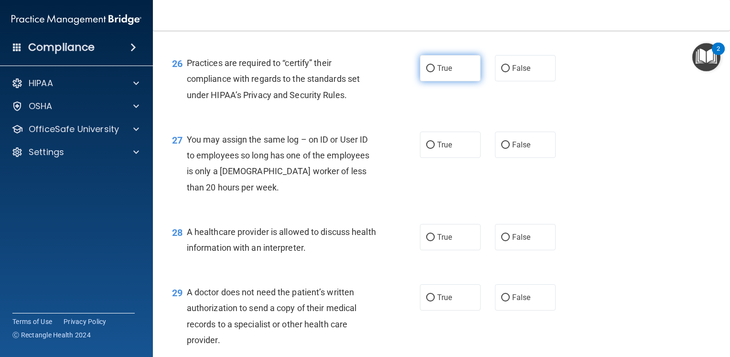
click at [445, 81] on label "True" at bounding box center [450, 68] width 61 height 26
click at [435, 72] on input "True" at bounding box center [430, 68] width 9 height 7
radio input "true"
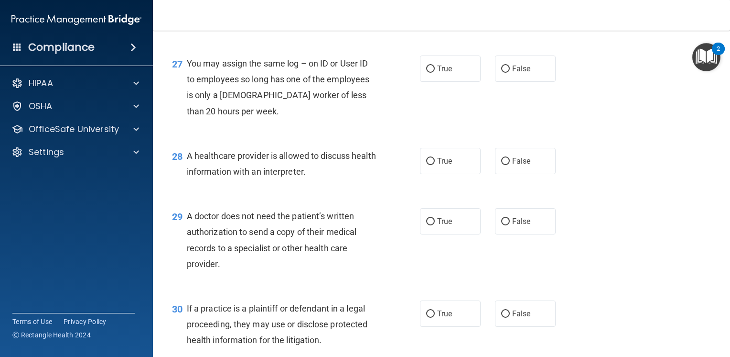
scroll to position [2199, 0]
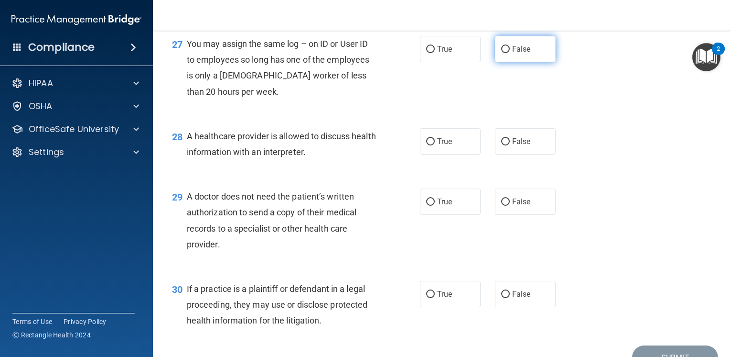
click at [513, 54] on span "False" at bounding box center [521, 48] width 19 height 9
click at [510, 53] on input "False" at bounding box center [505, 49] width 9 height 7
radio input "true"
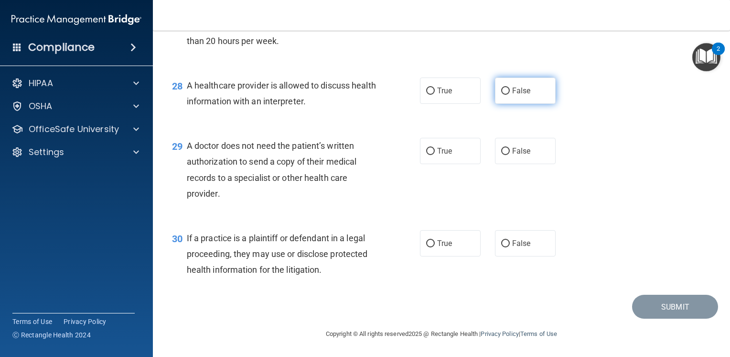
scroll to position [2294, 0]
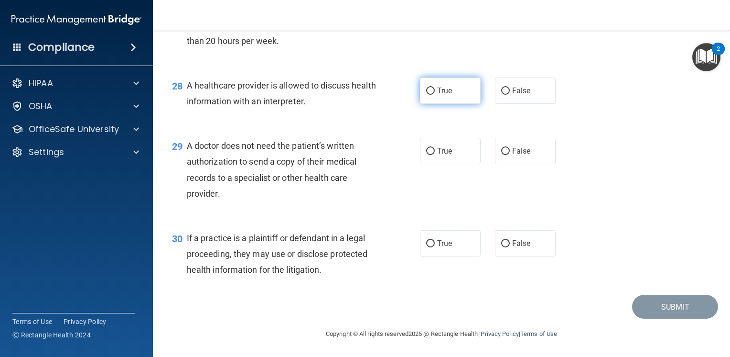
click at [432, 90] on label "True" at bounding box center [450, 90] width 61 height 26
click at [432, 90] on input "True" at bounding box center [430, 90] width 9 height 7
radio input "true"
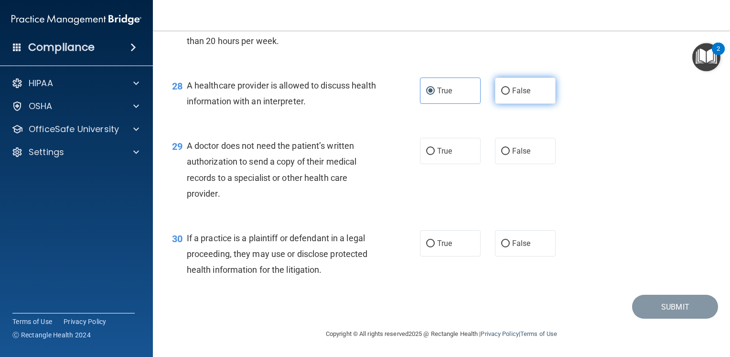
click at [506, 97] on label "False" at bounding box center [525, 90] width 61 height 26
click at [506, 95] on input "False" at bounding box center [505, 90] width 9 height 7
radio input "true"
radio input "false"
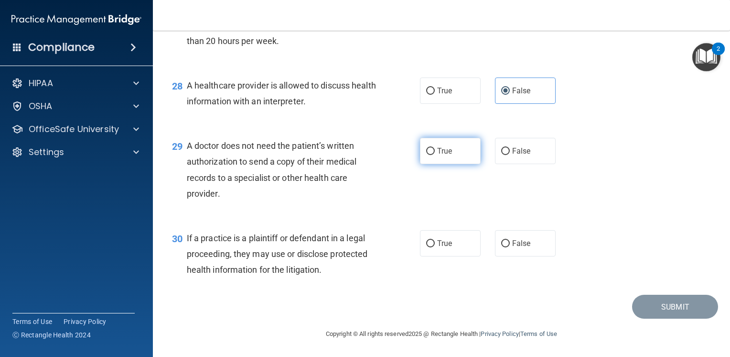
click at [445, 147] on span "True" at bounding box center [444, 150] width 15 height 9
click at [435, 148] on input "True" at bounding box center [430, 151] width 9 height 7
radio input "true"
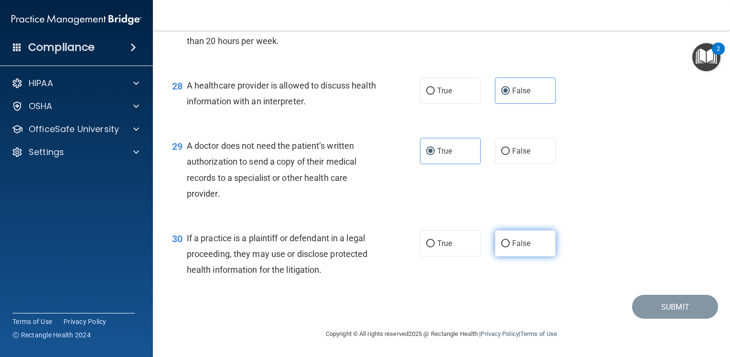
click at [515, 238] on label "False" at bounding box center [525, 243] width 61 height 26
click at [510, 240] on input "False" at bounding box center [505, 243] width 9 height 7
radio input "true"
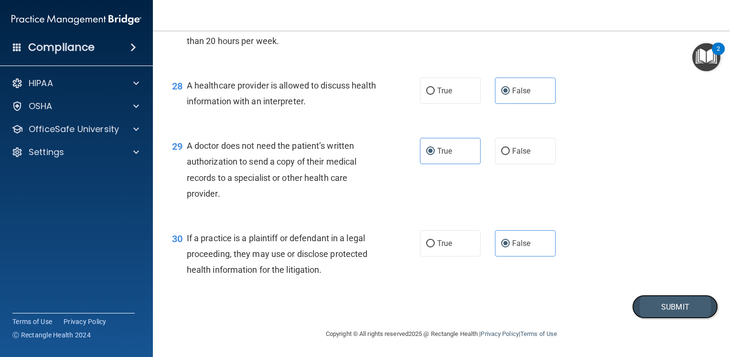
click at [652, 306] on button "Submit" at bounding box center [675, 306] width 86 height 24
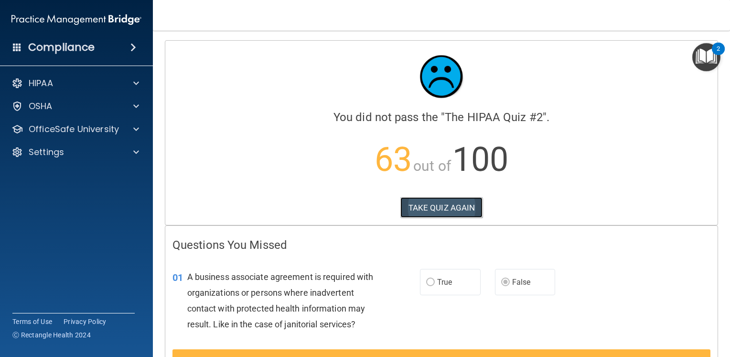
click at [454, 197] on button "TAKE QUIZ AGAIN" at bounding box center [442, 207] width 83 height 21
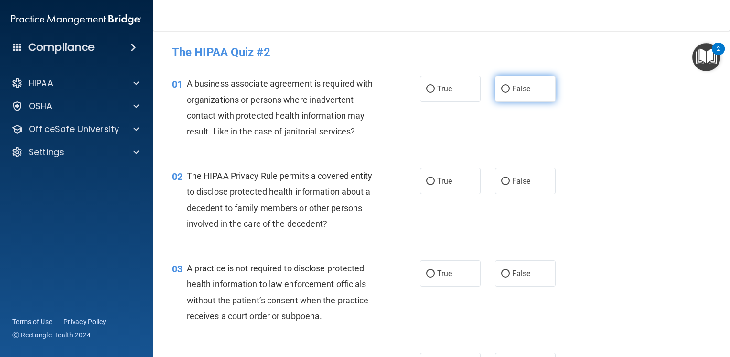
click at [521, 94] on label "False" at bounding box center [525, 89] width 61 height 26
click at [510, 93] on input "False" at bounding box center [505, 89] width 9 height 7
radio input "true"
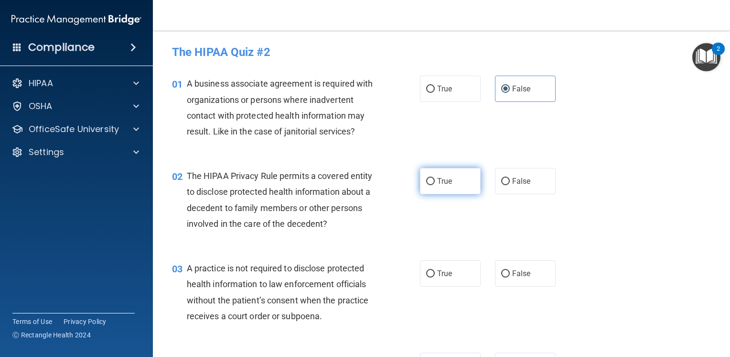
click at [451, 182] on label "True" at bounding box center [450, 181] width 61 height 26
click at [435, 182] on input "True" at bounding box center [430, 181] width 9 height 7
radio input "true"
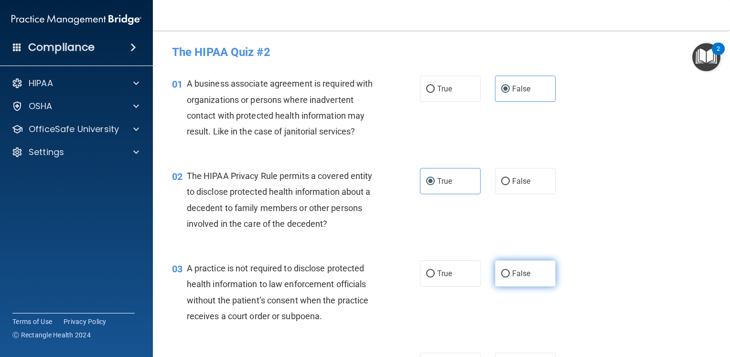
click at [521, 271] on span "False" at bounding box center [521, 273] width 19 height 9
click at [510, 271] on input "False" at bounding box center [505, 273] width 9 height 7
radio input "true"
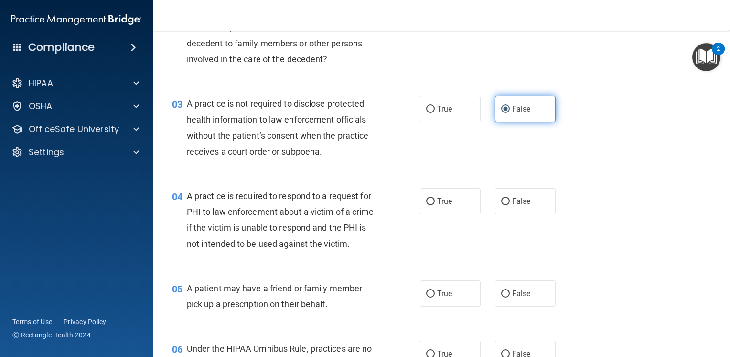
scroll to position [191, 0]
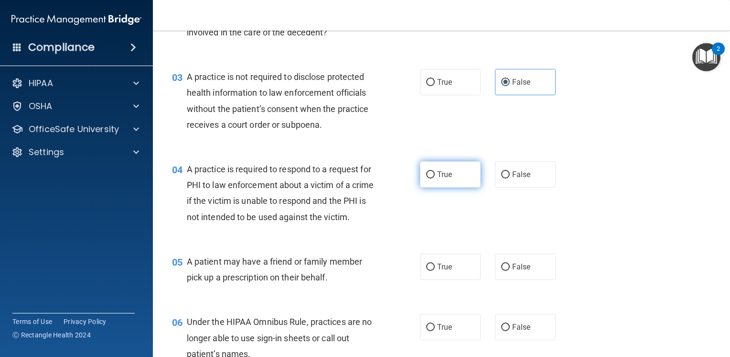
click at [431, 169] on label "True" at bounding box center [450, 174] width 61 height 26
click at [431, 171] on input "True" at bounding box center [430, 174] width 9 height 7
radio input "true"
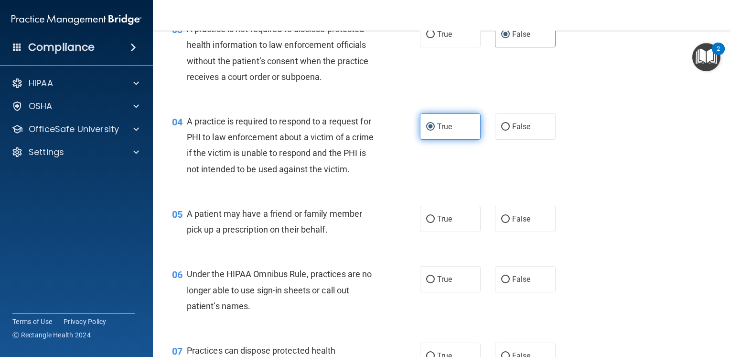
scroll to position [287, 0]
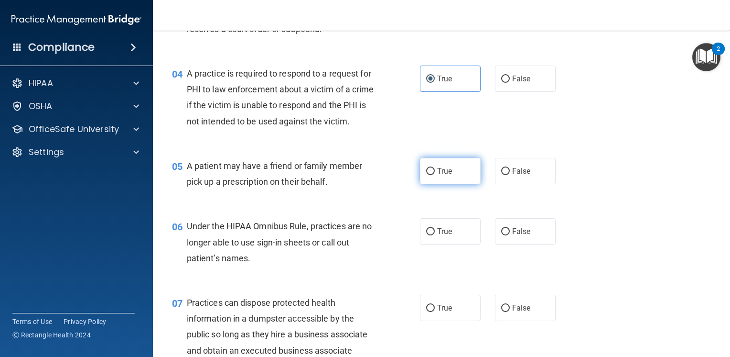
click at [438, 175] on span "True" at bounding box center [444, 170] width 15 height 9
click at [435, 175] on input "True" at bounding box center [430, 171] width 9 height 7
radio input "true"
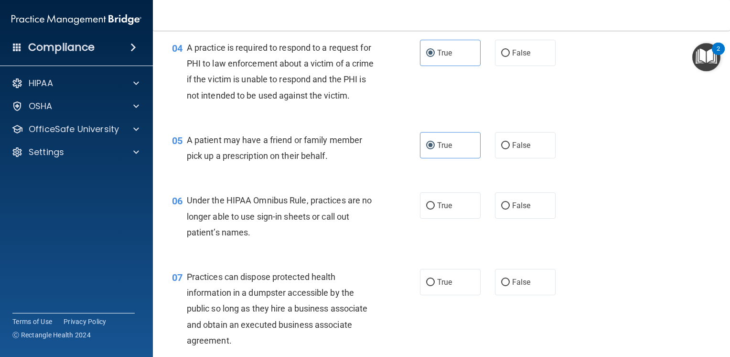
scroll to position [335, 0]
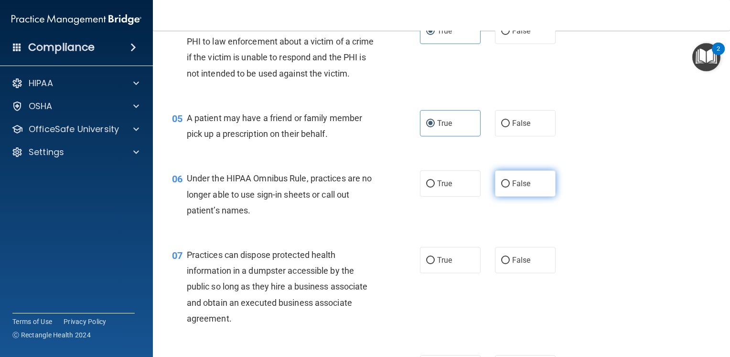
click at [514, 196] on label "False" at bounding box center [525, 183] width 61 height 26
click at [510, 187] on input "False" at bounding box center [505, 183] width 9 height 7
radio input "true"
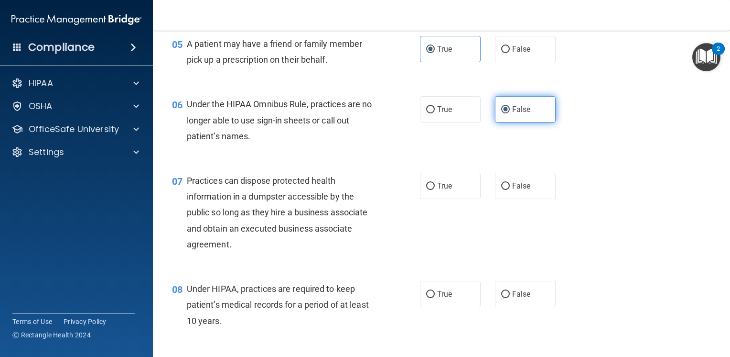
scroll to position [430, 0]
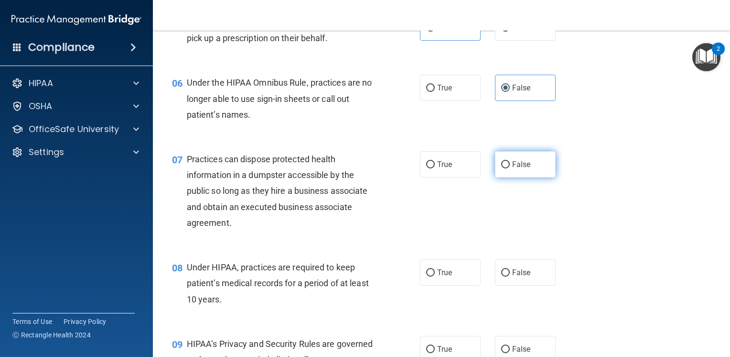
click at [503, 168] on input "False" at bounding box center [505, 164] width 9 height 7
radio input "true"
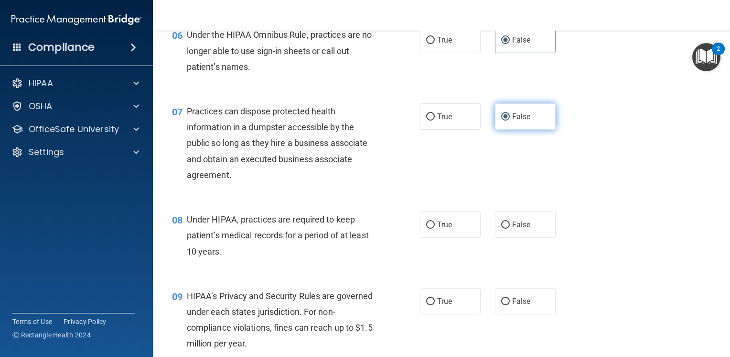
scroll to position [526, 0]
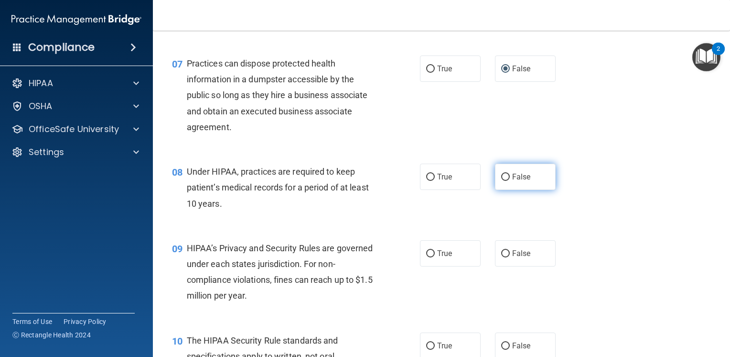
click at [501, 181] on input "False" at bounding box center [505, 177] width 9 height 7
radio input "true"
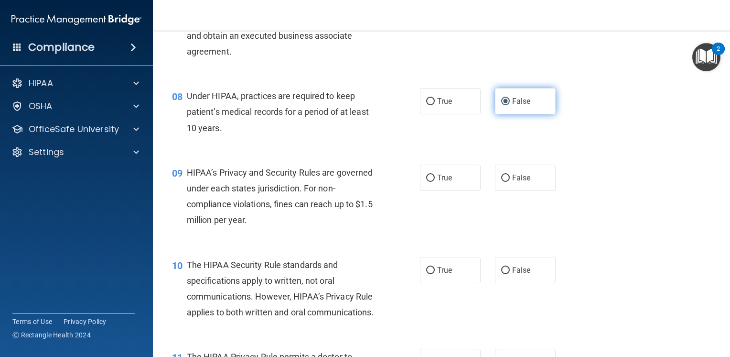
scroll to position [621, 0]
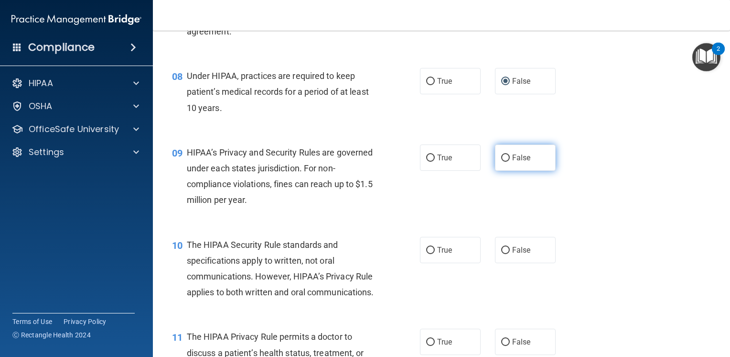
click at [501, 171] on label "False" at bounding box center [525, 157] width 61 height 26
click at [501, 162] on input "False" at bounding box center [505, 157] width 9 height 7
radio input "true"
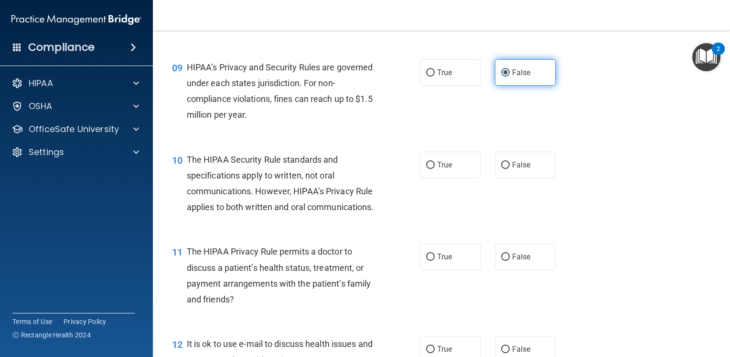
scroll to position [717, 0]
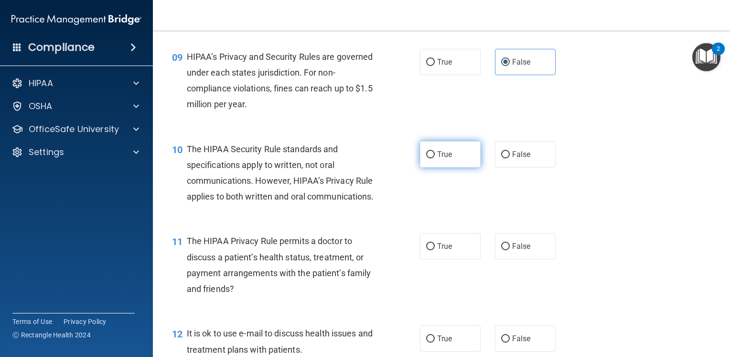
click at [433, 167] on label "True" at bounding box center [450, 154] width 61 height 26
click at [433, 158] on input "True" at bounding box center [430, 154] width 9 height 7
radio input "true"
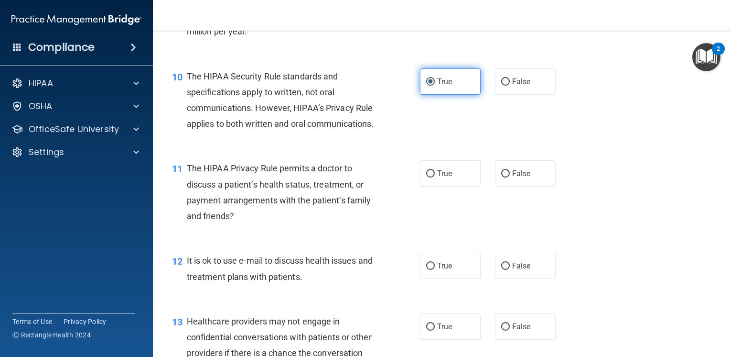
scroll to position [813, 0]
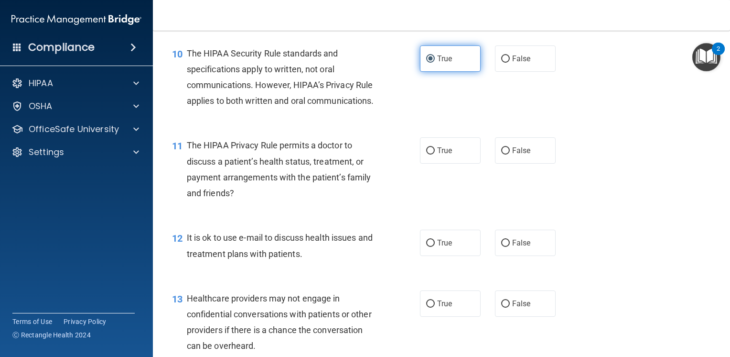
click at [433, 163] on label "True" at bounding box center [450, 150] width 61 height 26
click at [433, 154] on input "True" at bounding box center [430, 150] width 9 height 7
radio input "true"
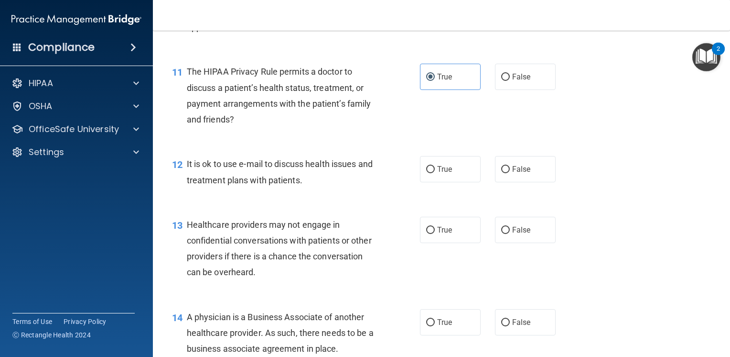
scroll to position [908, 0]
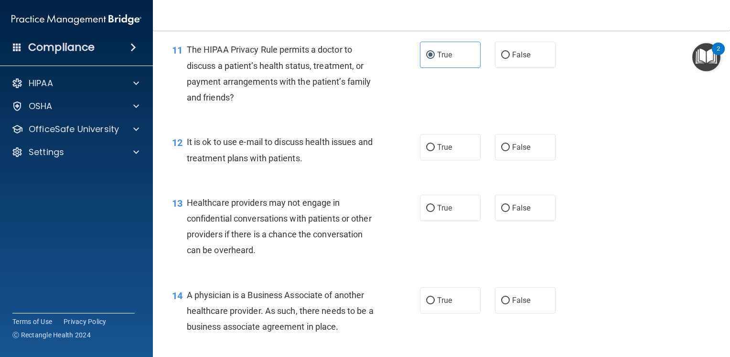
click at [433, 160] on label "True" at bounding box center [450, 147] width 61 height 26
click at [433, 151] on input "True" at bounding box center [430, 147] width 9 height 7
radio input "true"
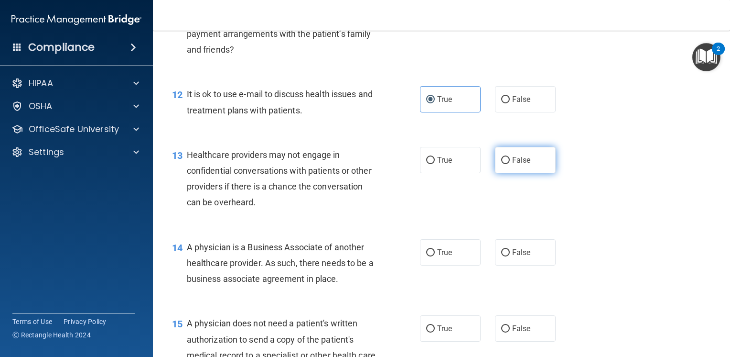
click at [518, 164] on span "False" at bounding box center [521, 159] width 19 height 9
click at [510, 164] on input "False" at bounding box center [505, 160] width 9 height 7
radio input "true"
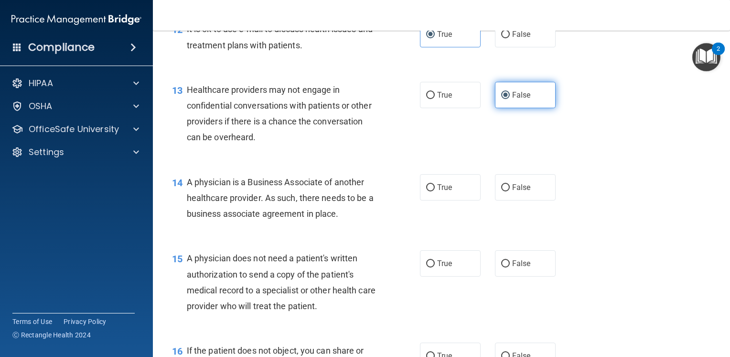
scroll to position [1052, 0]
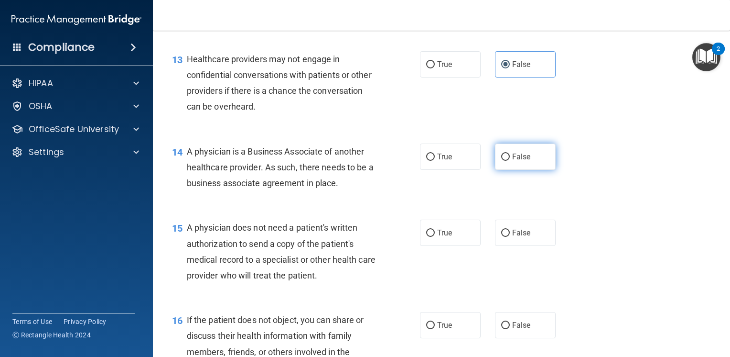
click at [503, 170] on label "False" at bounding box center [525, 156] width 61 height 26
click at [503, 161] on input "False" at bounding box center [505, 156] width 9 height 7
radio input "true"
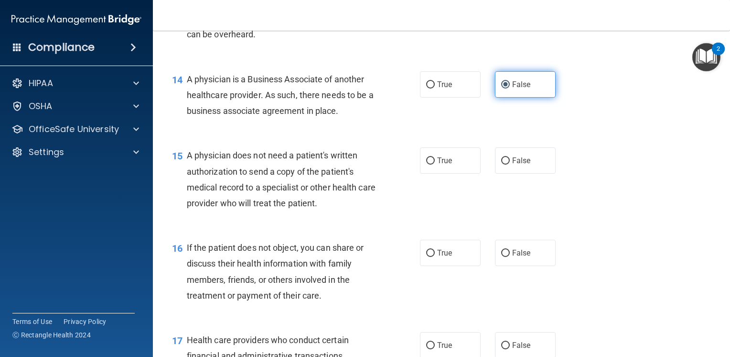
scroll to position [1147, 0]
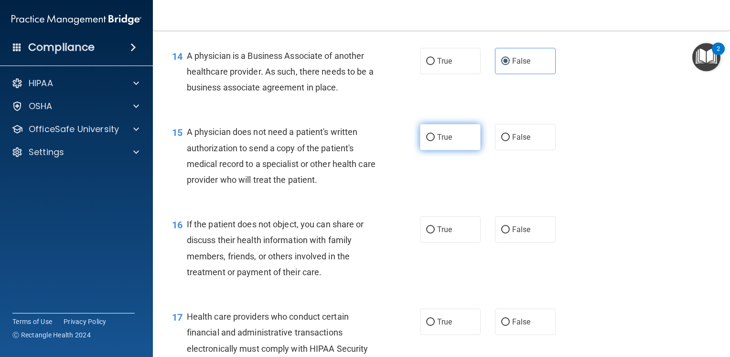
click at [451, 150] on label "True" at bounding box center [450, 137] width 61 height 26
click at [435, 141] on input "True" at bounding box center [430, 137] width 9 height 7
radio input "true"
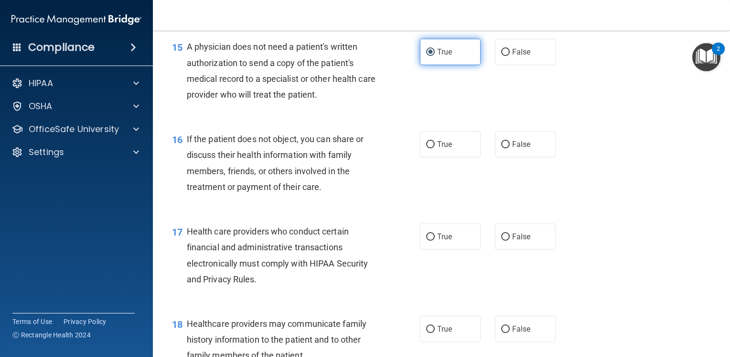
scroll to position [1243, 0]
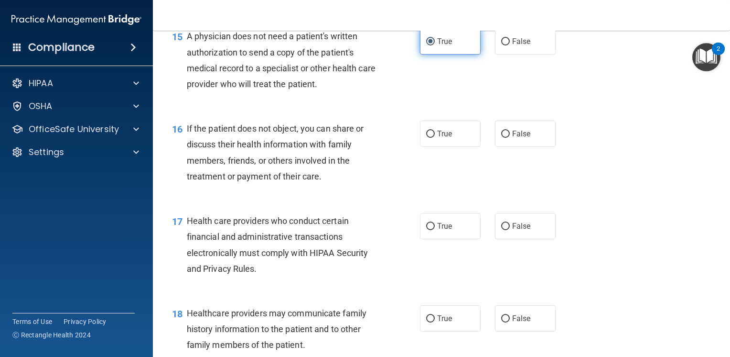
click at [451, 147] on label "True" at bounding box center [450, 133] width 61 height 26
click at [435, 138] on input "True" at bounding box center [430, 133] width 9 height 7
radio input "true"
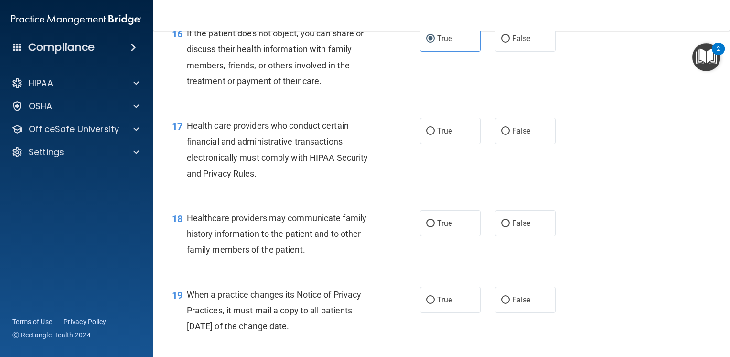
scroll to position [1338, 0]
click at [447, 135] on span "True" at bounding box center [444, 130] width 15 height 9
click at [435, 134] on input "True" at bounding box center [430, 130] width 9 height 7
radio input "true"
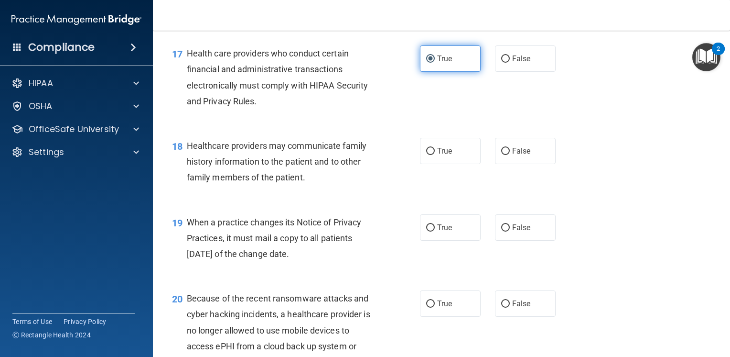
scroll to position [1434, 0]
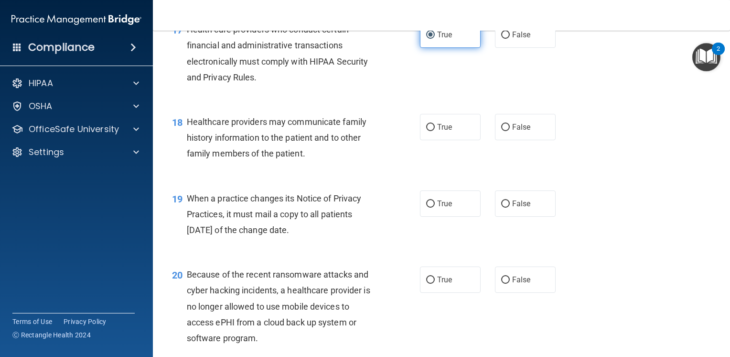
click at [447, 140] on label "True" at bounding box center [450, 127] width 61 height 26
click at [435, 131] on input "True" at bounding box center [430, 127] width 9 height 7
radio input "true"
click at [512, 208] on span "False" at bounding box center [521, 203] width 19 height 9
click at [510, 207] on input "False" at bounding box center [505, 203] width 9 height 7
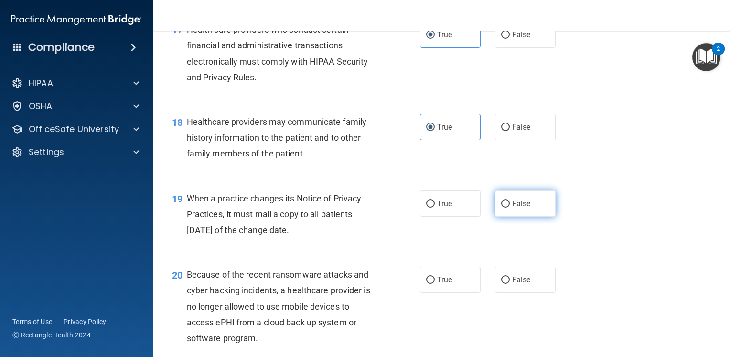
radio input "true"
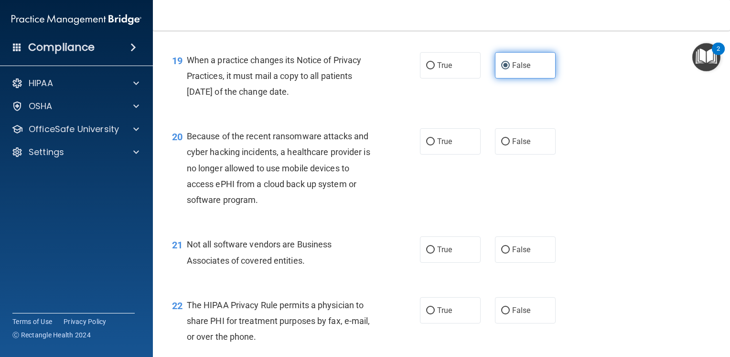
scroll to position [1577, 0]
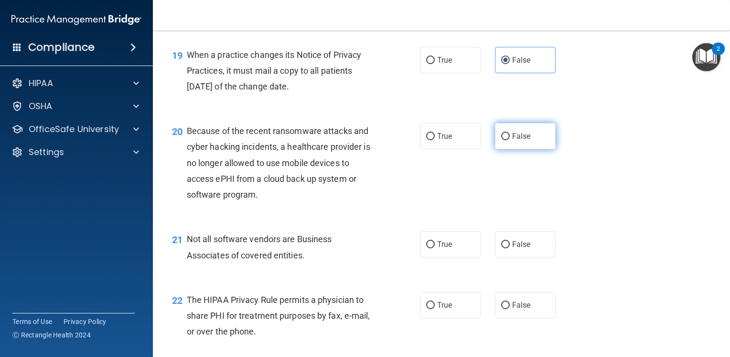
click at [507, 149] on label "False" at bounding box center [525, 136] width 61 height 26
click at [507, 140] on input "False" at bounding box center [505, 136] width 9 height 7
radio input "true"
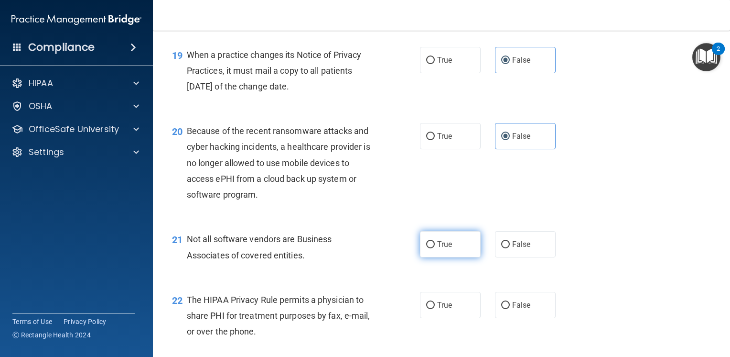
click at [435, 257] on label "True" at bounding box center [450, 244] width 61 height 26
click at [435, 248] on input "True" at bounding box center [430, 244] width 9 height 7
radio input "true"
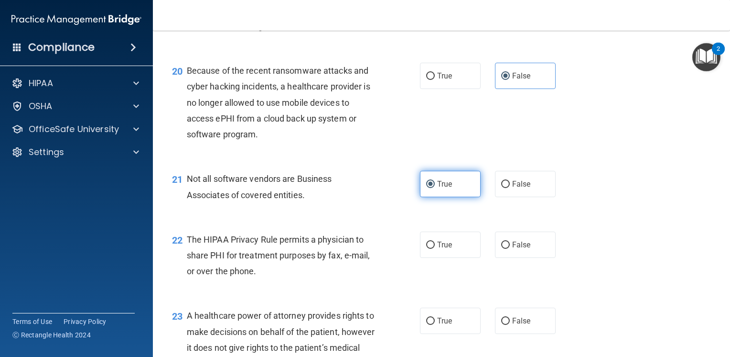
scroll to position [1673, 0]
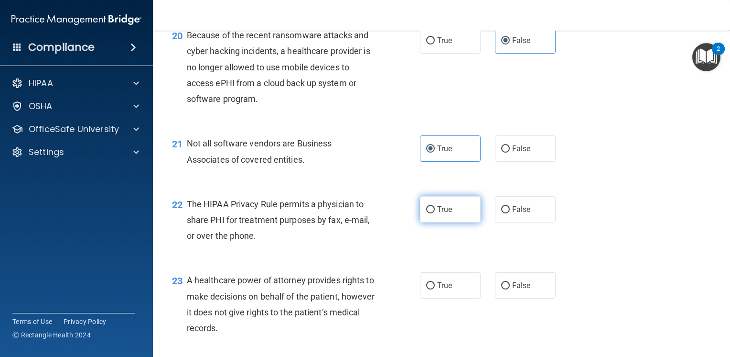
click at [440, 214] on span "True" at bounding box center [444, 209] width 15 height 9
click at [435, 213] on input "True" at bounding box center [430, 209] width 9 height 7
radio input "true"
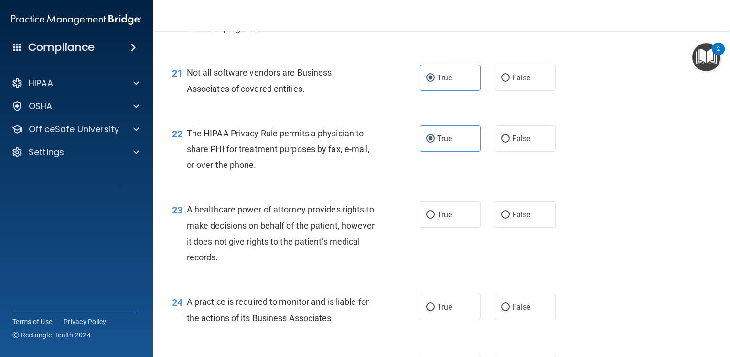
scroll to position [1768, 0]
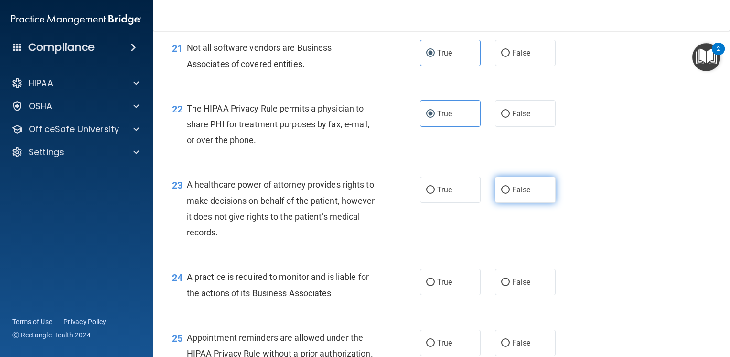
click at [512, 194] on span "False" at bounding box center [521, 189] width 19 height 9
click at [510, 194] on input "False" at bounding box center [505, 189] width 9 height 7
radio input "true"
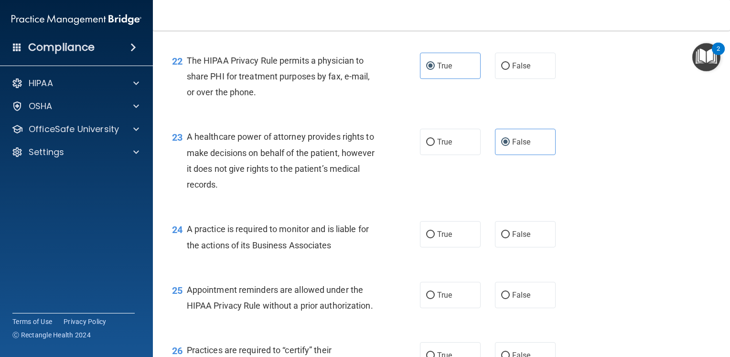
scroll to position [1864, 0]
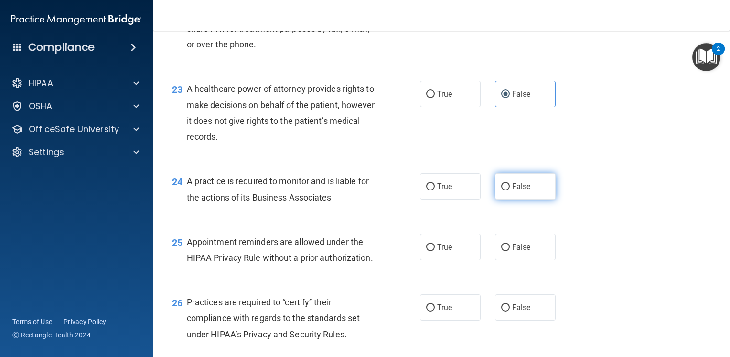
click at [508, 199] on label "False" at bounding box center [525, 186] width 61 height 26
click at [508, 190] on input "False" at bounding box center [505, 186] width 9 height 7
radio input "true"
click at [443, 251] on span "True" at bounding box center [444, 246] width 15 height 9
click at [435, 251] on input "True" at bounding box center [430, 247] width 9 height 7
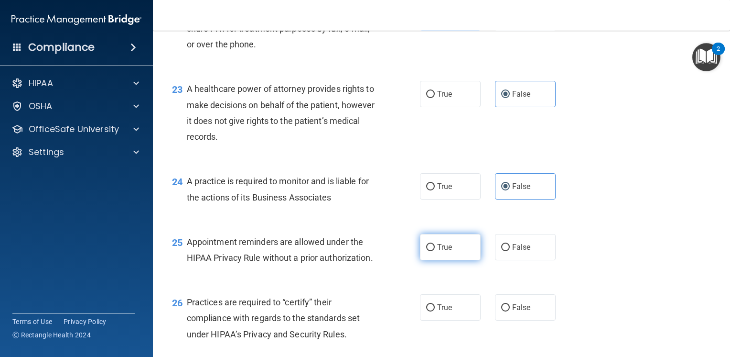
radio input "true"
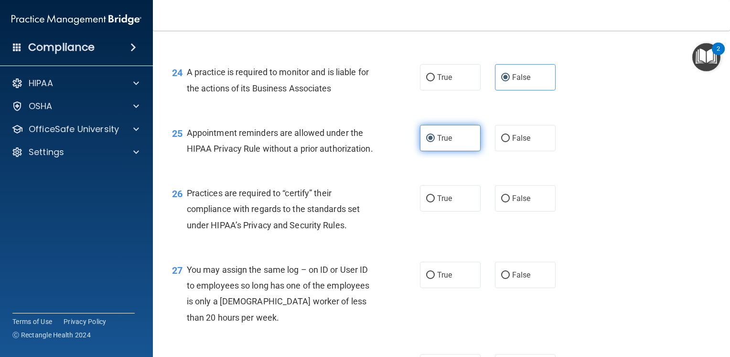
scroll to position [2007, 0]
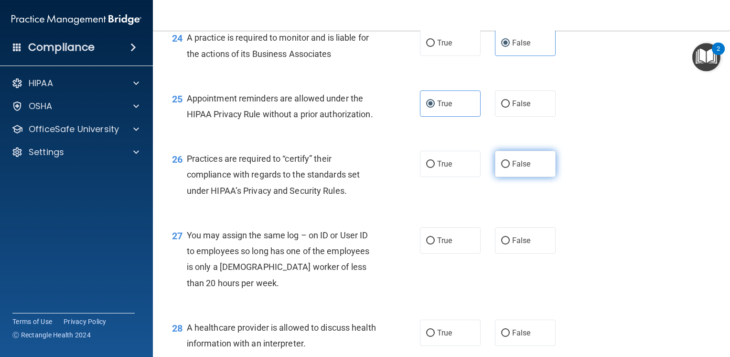
click at [502, 177] on label "False" at bounding box center [525, 164] width 61 height 26
click at [502, 168] on input "False" at bounding box center [505, 164] width 9 height 7
radio input "true"
click at [505, 253] on label "False" at bounding box center [525, 240] width 61 height 26
click at [505, 244] on input "False" at bounding box center [505, 240] width 9 height 7
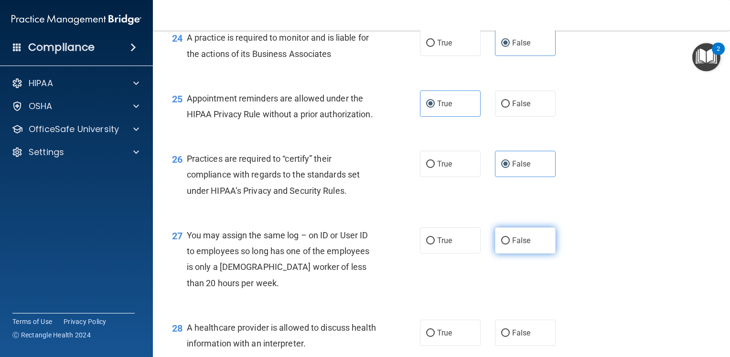
radio input "true"
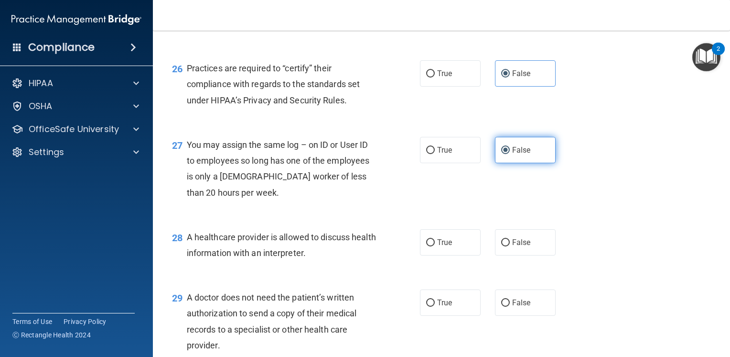
scroll to position [2151, 0]
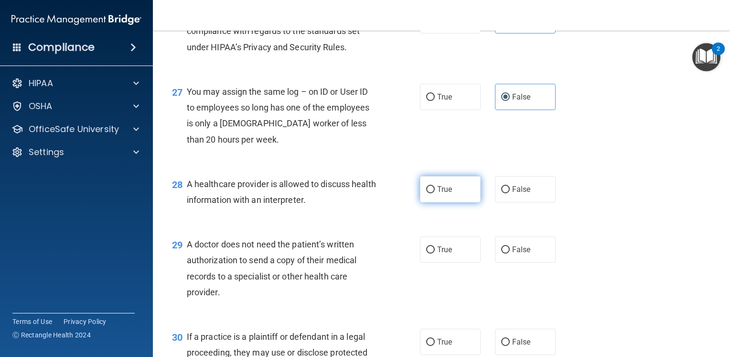
click at [438, 202] on label "True" at bounding box center [450, 189] width 61 height 26
click at [435, 193] on input "True" at bounding box center [430, 189] width 9 height 7
radio input "true"
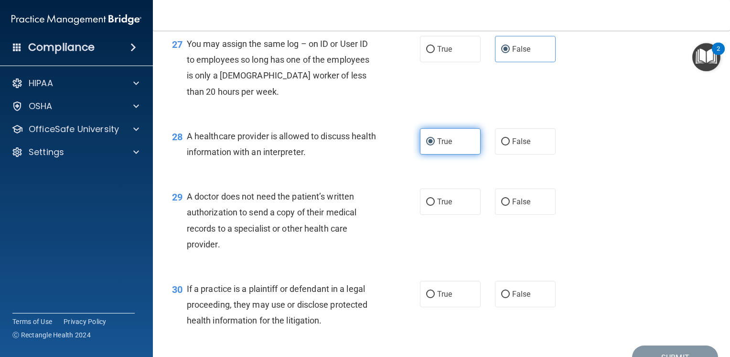
scroll to position [2246, 0]
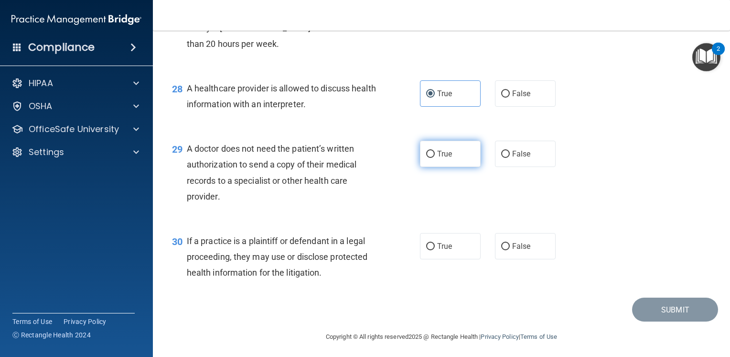
click at [437, 158] on span "True" at bounding box center [444, 153] width 15 height 9
click at [435, 158] on input "True" at bounding box center [430, 154] width 9 height 7
radio input "true"
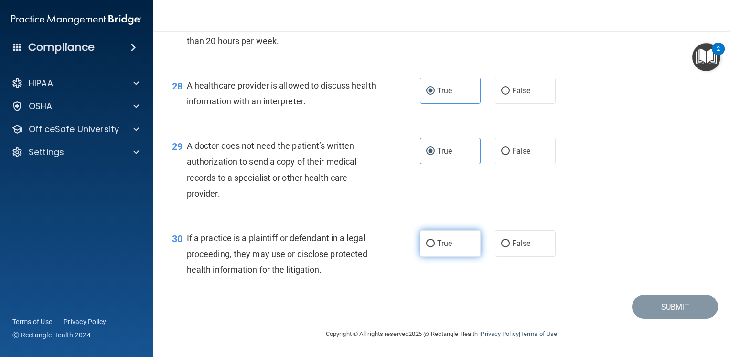
click at [439, 246] on span "True" at bounding box center [444, 243] width 15 height 9
click at [435, 246] on input "True" at bounding box center [430, 243] width 9 height 7
radio input "true"
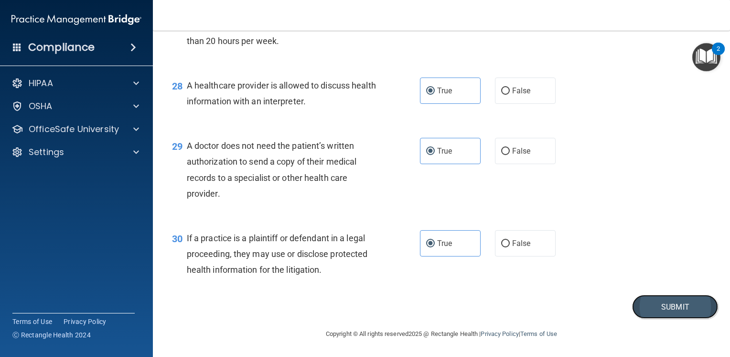
click at [644, 317] on button "Submit" at bounding box center [675, 306] width 86 height 24
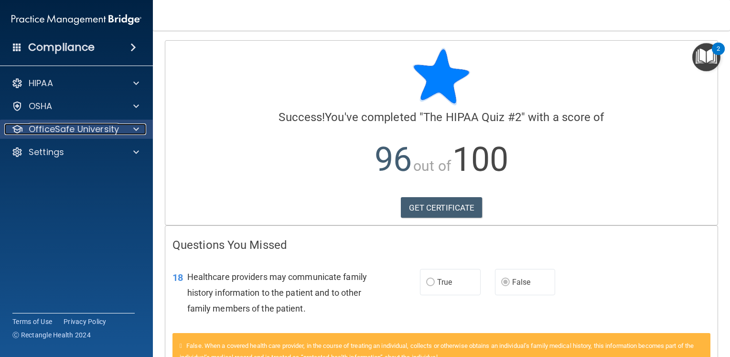
click at [89, 128] on p "OfficeSafe University" at bounding box center [74, 128] width 90 height 11
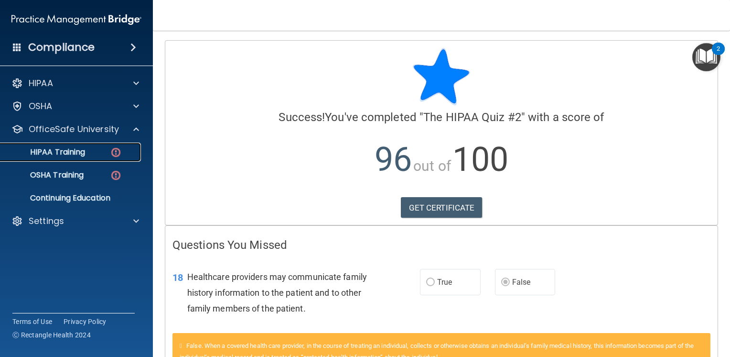
click at [89, 154] on div "HIPAA Training" at bounding box center [71, 152] width 130 height 10
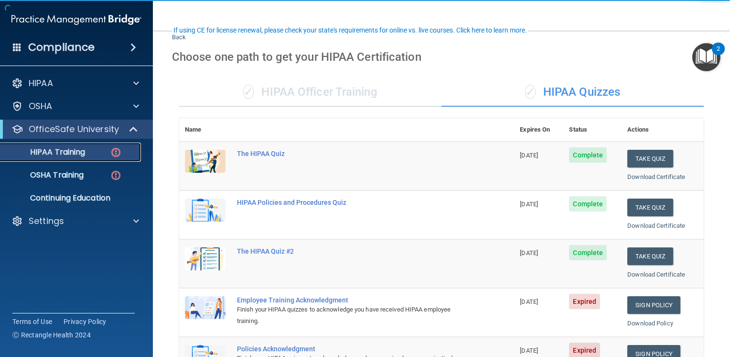
scroll to position [96, 0]
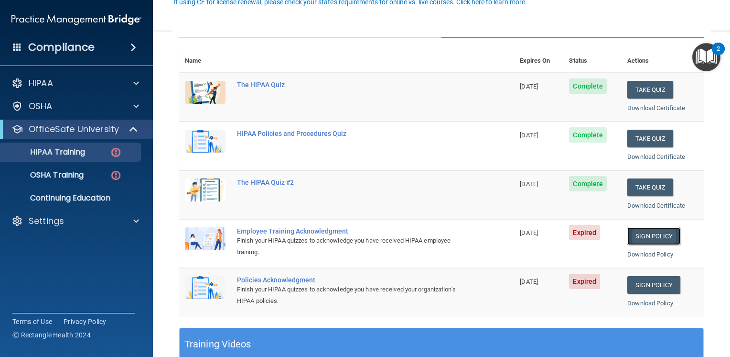
click at [654, 227] on link "Sign Policy" at bounding box center [654, 236] width 53 height 18
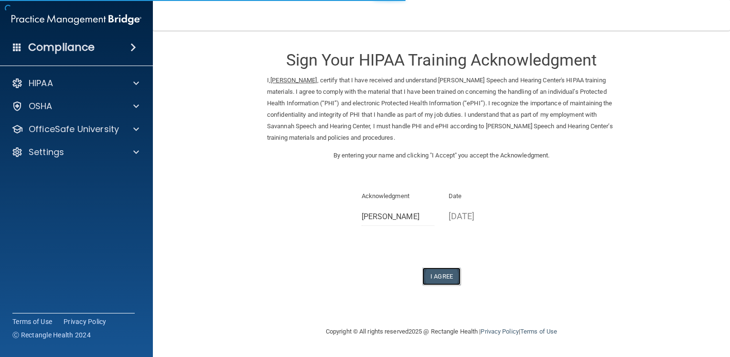
click at [440, 276] on button "I Agree" at bounding box center [442, 276] width 38 height 18
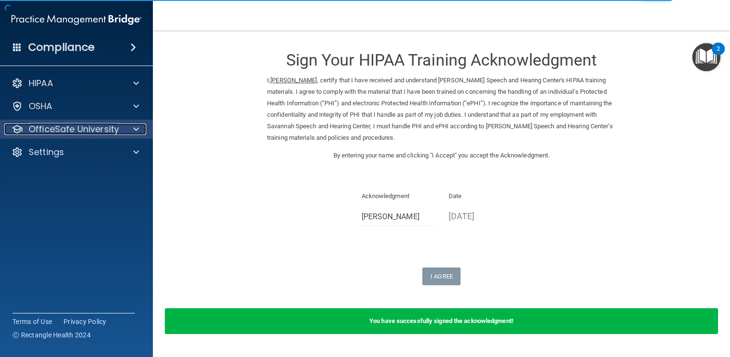
click at [74, 131] on p "OfficeSafe University" at bounding box center [74, 128] width 90 height 11
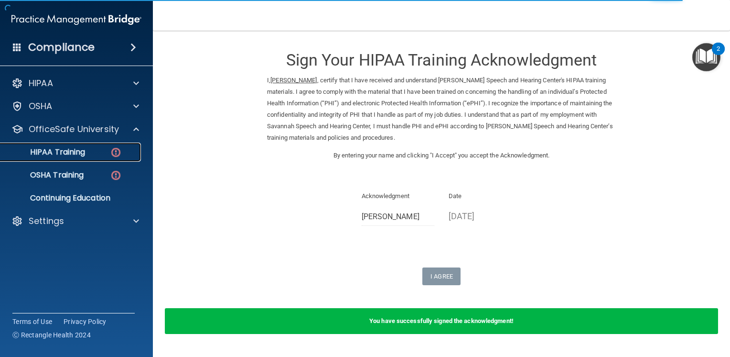
click at [74, 156] on p "HIPAA Training" at bounding box center [45, 152] width 79 height 10
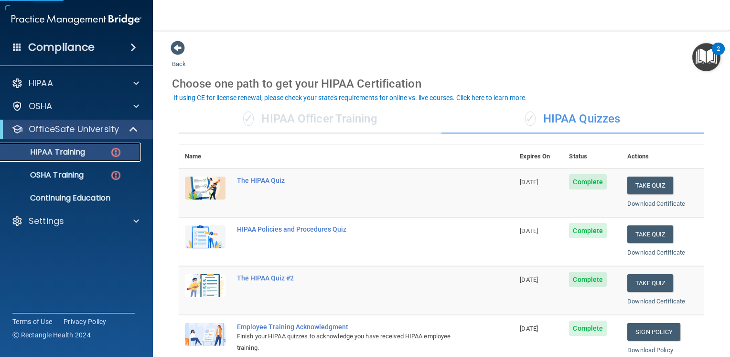
scroll to position [191, 0]
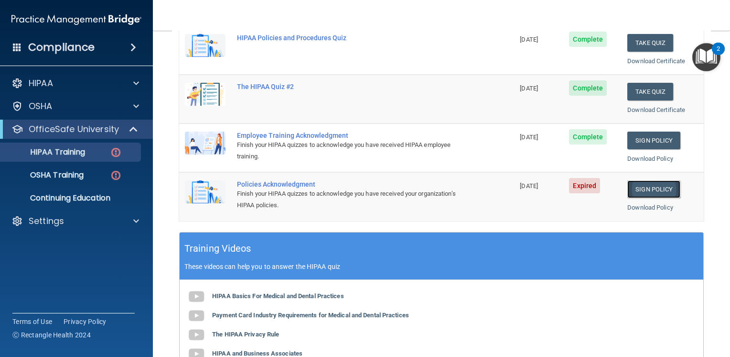
click at [639, 186] on link "Sign Policy" at bounding box center [654, 189] width 53 height 18
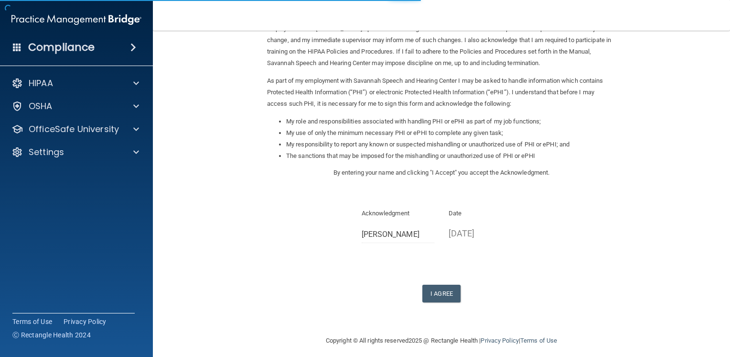
scroll to position [81, 0]
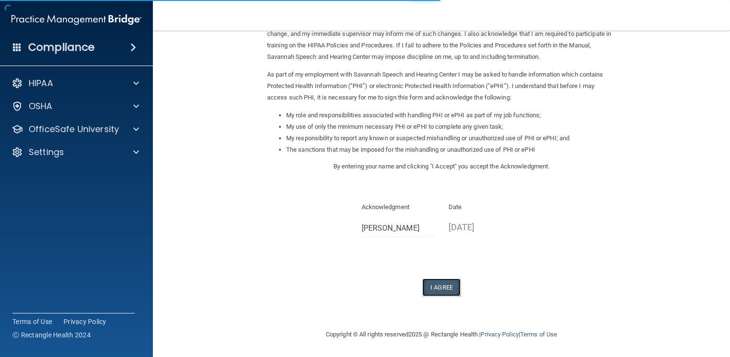
click at [432, 286] on button "I Agree" at bounding box center [442, 287] width 38 height 18
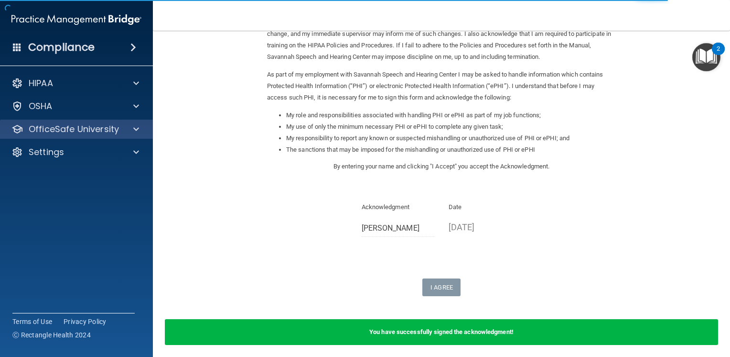
click at [92, 121] on div "OfficeSafe University" at bounding box center [76, 128] width 153 height 19
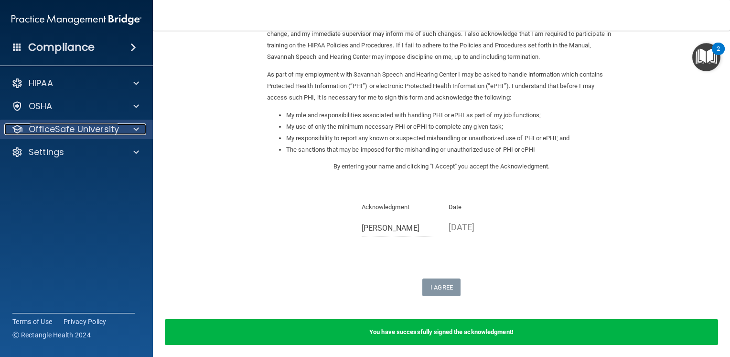
click at [93, 132] on p "OfficeSafe University" at bounding box center [74, 128] width 90 height 11
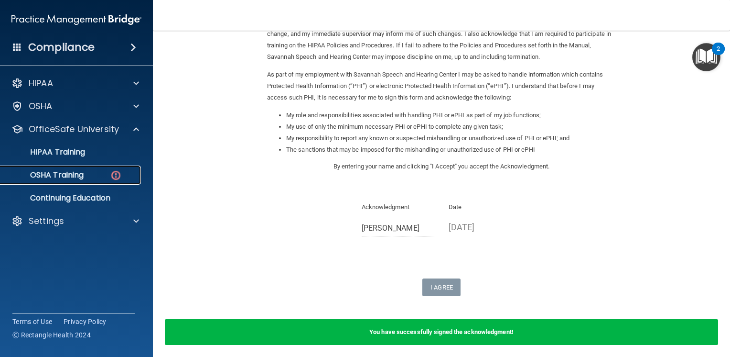
click at [86, 175] on div "OSHA Training" at bounding box center [71, 175] width 130 height 10
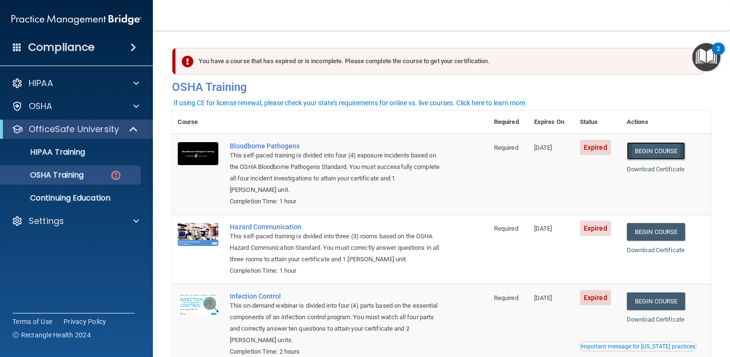
click at [656, 146] on link "Begin Course" at bounding box center [656, 151] width 58 height 18
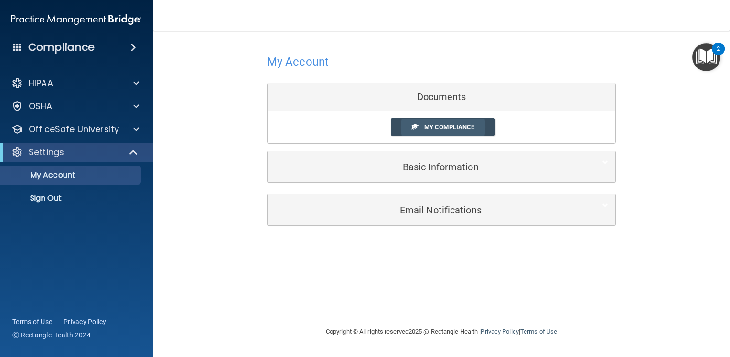
click at [456, 125] on span "My Compliance" at bounding box center [449, 126] width 50 height 7
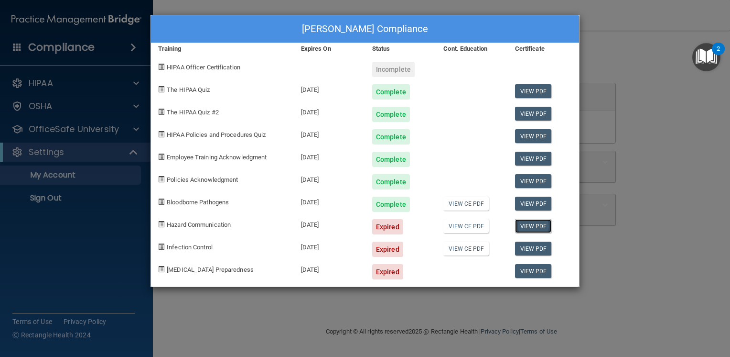
click at [531, 228] on link "View PDF" at bounding box center [533, 226] width 37 height 14
click at [79, 209] on div "Caroline Zuck's Compliance Training Expires On Status Cont. Education Certifica…" at bounding box center [365, 178] width 730 height 357
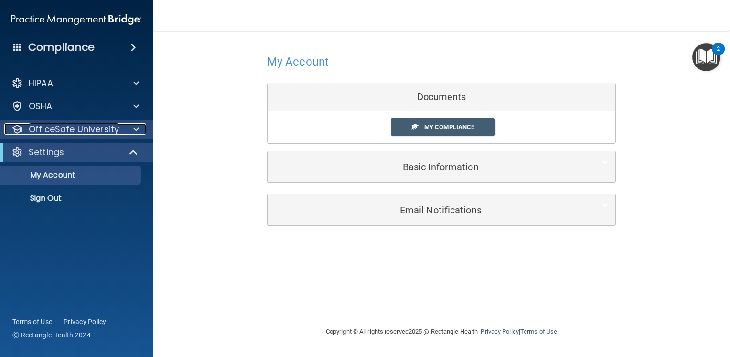
click at [96, 128] on p "OfficeSafe University" at bounding box center [74, 128] width 90 height 11
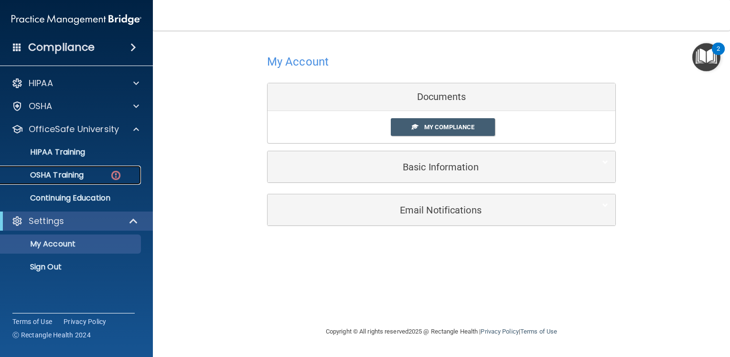
click at [64, 171] on p "OSHA Training" at bounding box center [44, 175] width 77 height 10
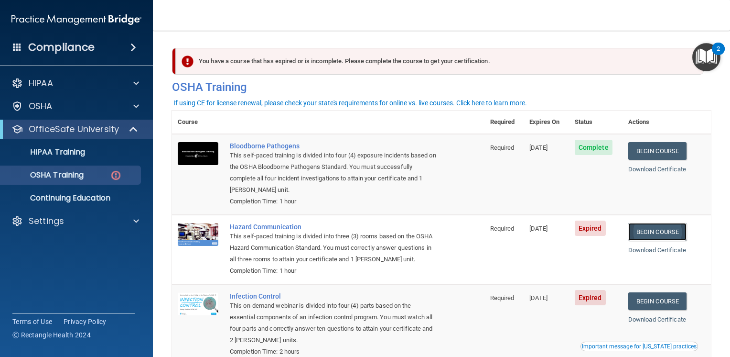
click at [660, 233] on link "Begin Course" at bounding box center [658, 232] width 58 height 18
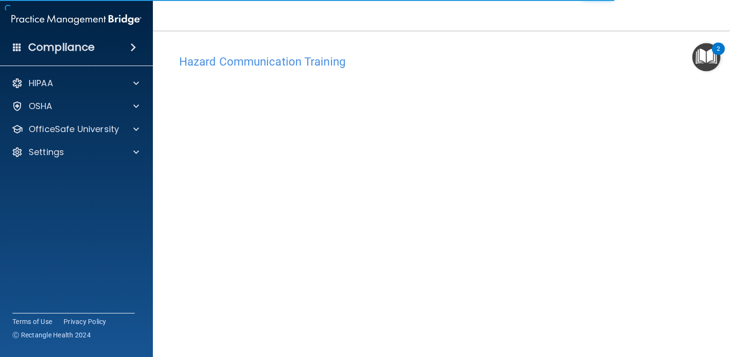
scroll to position [2, 0]
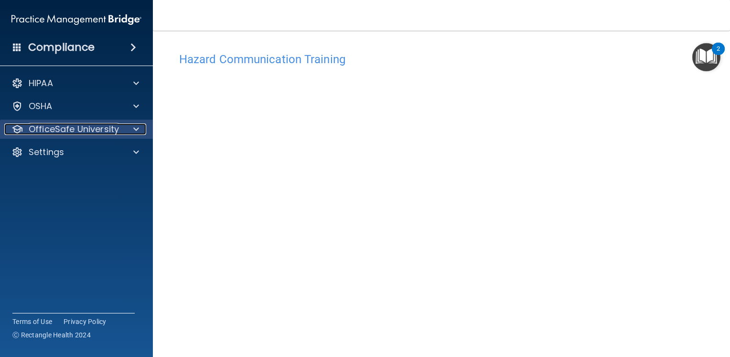
click at [99, 132] on p "OfficeSafe University" at bounding box center [74, 128] width 90 height 11
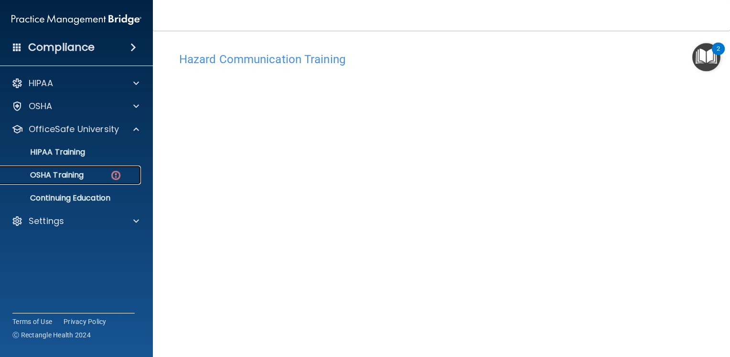
click at [79, 174] on p "OSHA Training" at bounding box center [44, 175] width 77 height 10
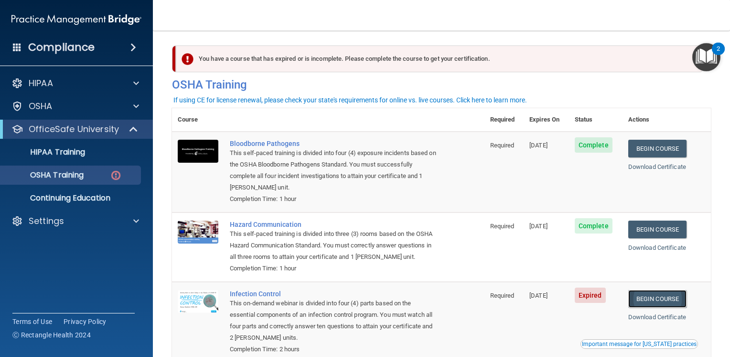
click at [660, 301] on link "Begin Course" at bounding box center [658, 299] width 58 height 18
click at [67, 179] on p "OSHA Training" at bounding box center [44, 175] width 77 height 10
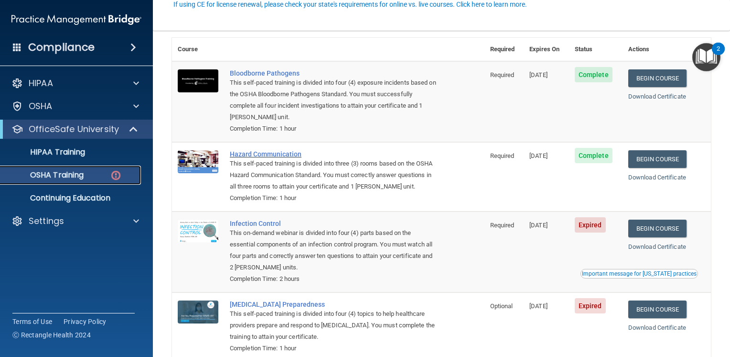
scroll to position [98, 0]
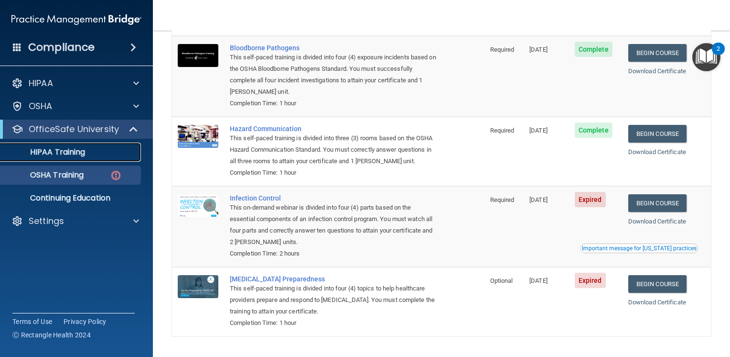
click at [72, 155] on p "HIPAA Training" at bounding box center [45, 152] width 79 height 10
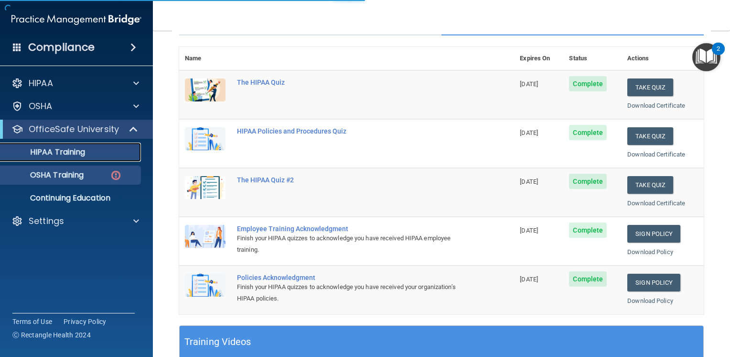
scroll to position [331, 0]
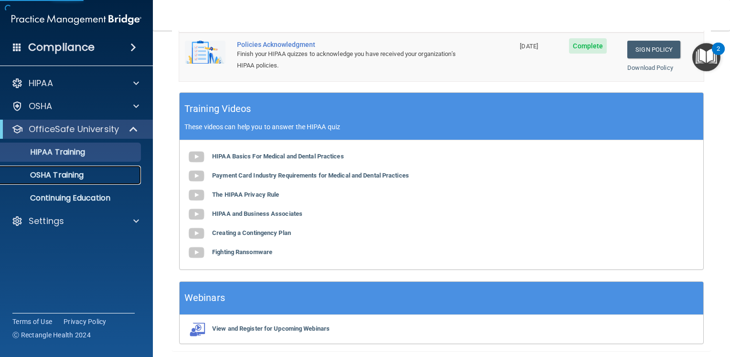
click at [69, 172] on p "OSHA Training" at bounding box center [44, 175] width 77 height 10
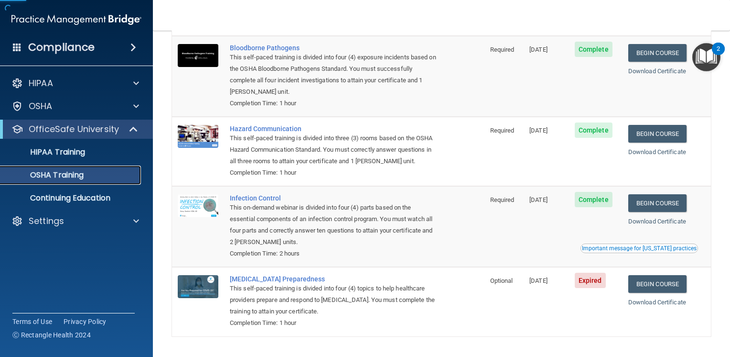
scroll to position [101, 0]
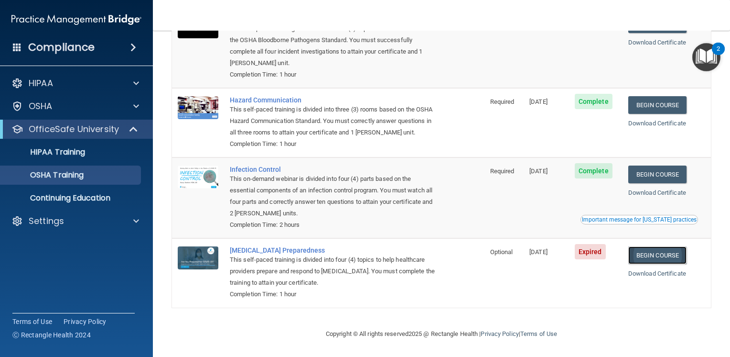
click at [667, 261] on link "Begin Course" at bounding box center [658, 255] width 58 height 18
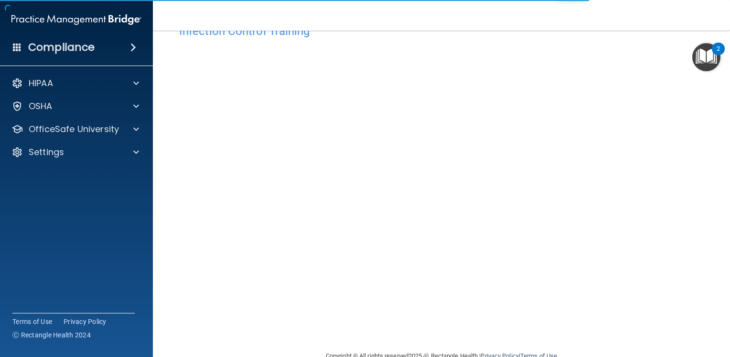
scroll to position [52, 0]
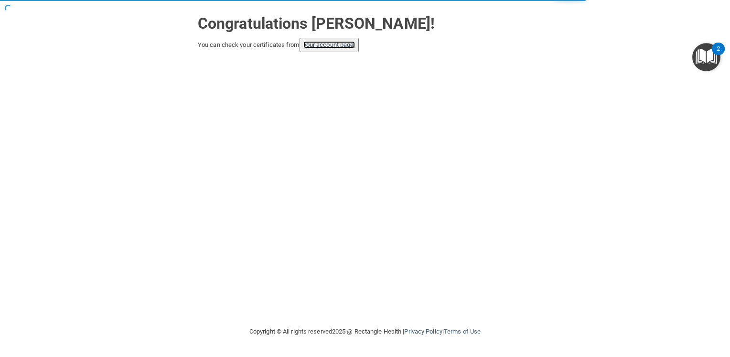
click at [350, 43] on link "your account page!" at bounding box center [330, 44] width 52 height 7
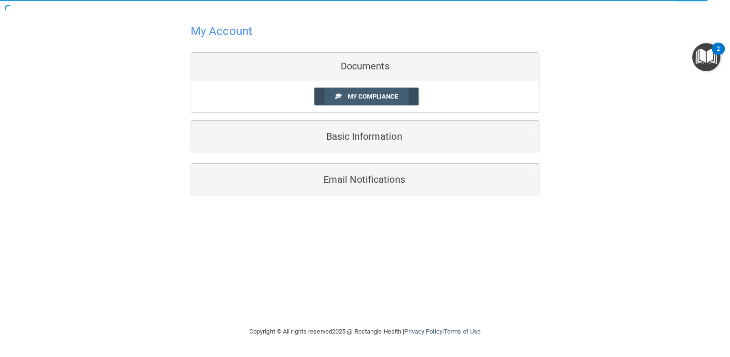
click at [373, 97] on span "My Compliance" at bounding box center [373, 96] width 50 height 7
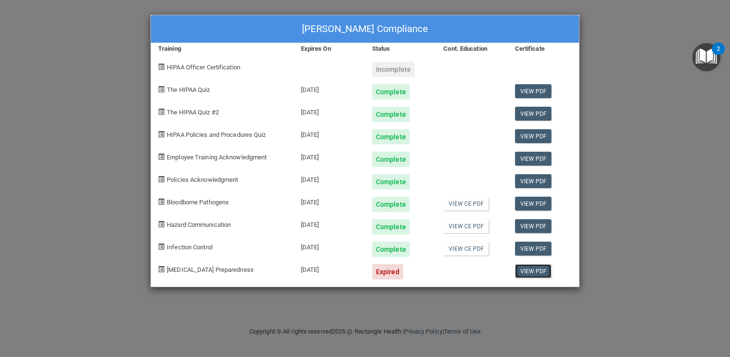
click at [541, 268] on link "View PDF" at bounding box center [533, 271] width 37 height 14
click at [698, 148] on div "Caroline Zuck's Compliance Training Expires On Status Cont. Education Certifica…" at bounding box center [365, 178] width 730 height 357
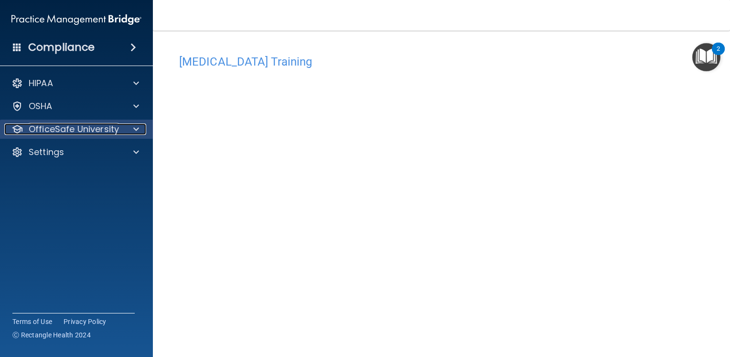
click at [113, 129] on p "OfficeSafe University" at bounding box center [74, 128] width 90 height 11
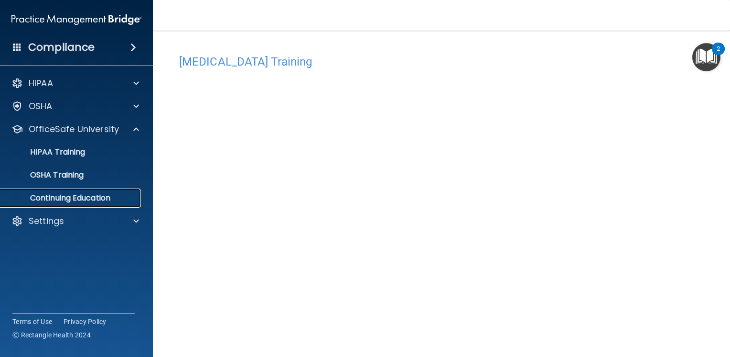
click at [112, 201] on p "Continuing Education" at bounding box center [71, 198] width 130 height 10
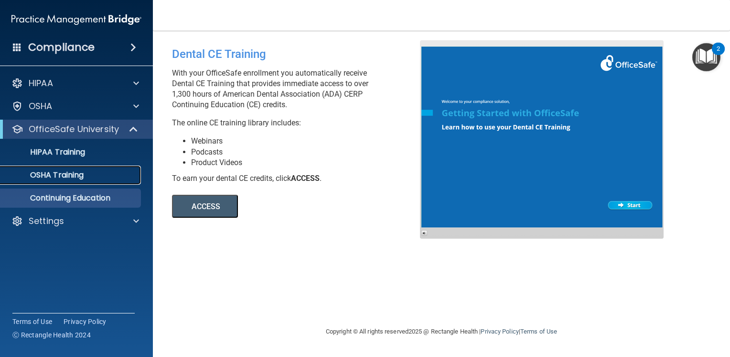
click at [109, 179] on div "OSHA Training" at bounding box center [71, 175] width 130 height 10
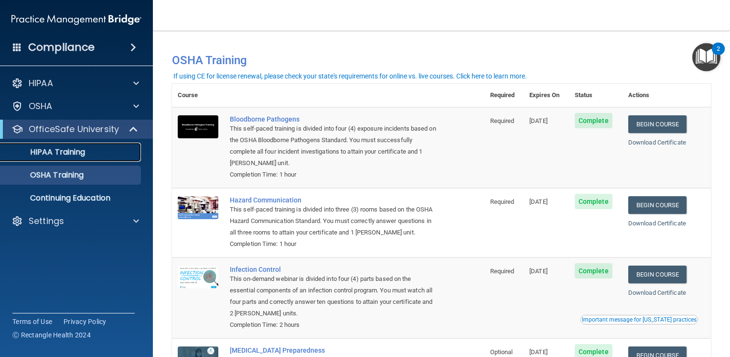
click at [82, 150] on p "HIPAA Training" at bounding box center [45, 152] width 79 height 10
